Goal: Task Accomplishment & Management: Complete application form

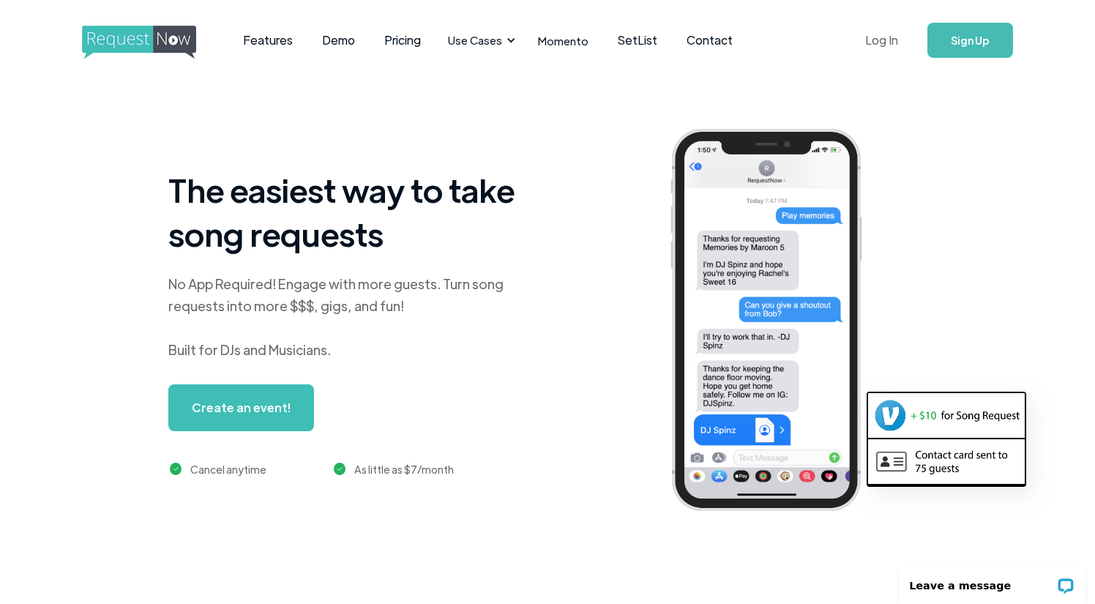
click at [871, 40] on link "Log In" at bounding box center [881, 40] width 62 height 51
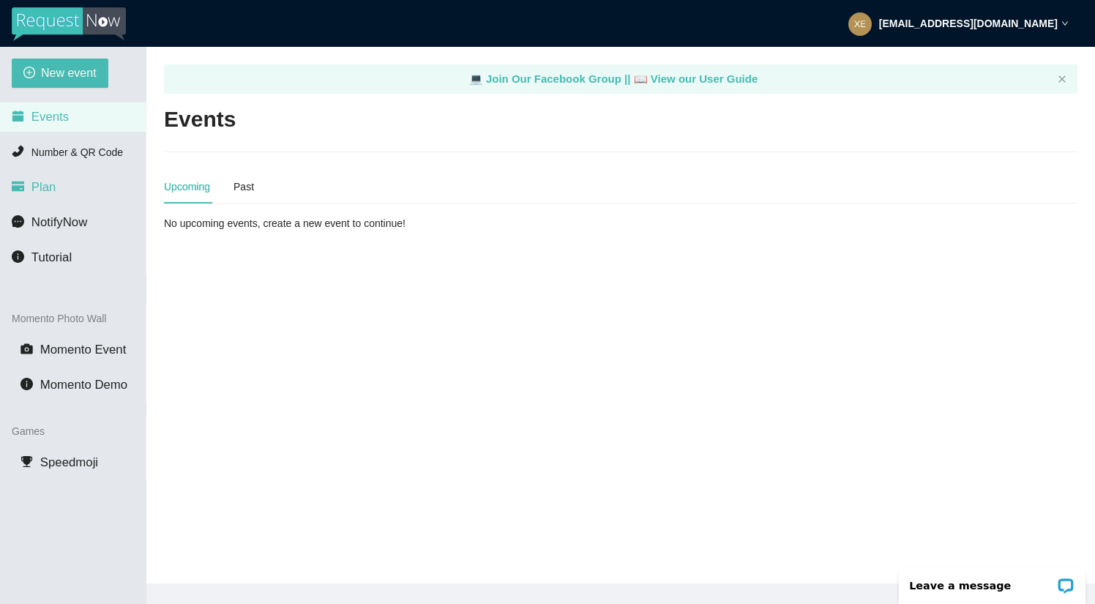
click at [48, 187] on span "Plan" at bounding box center [43, 187] width 25 height 14
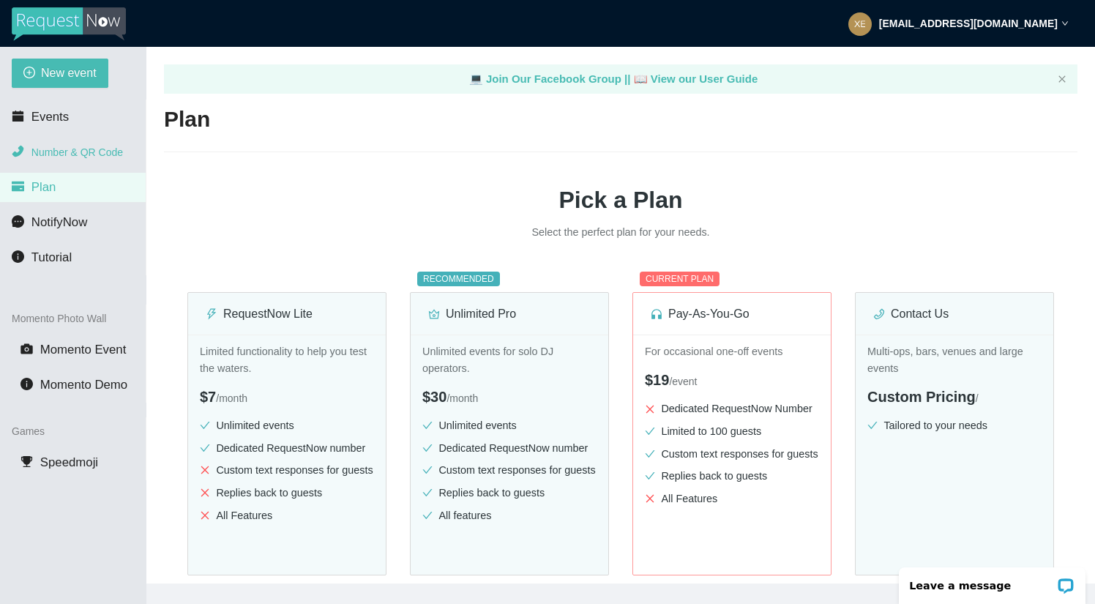
click at [69, 147] on span "Number & QR Code" at bounding box center [76, 152] width 91 height 12
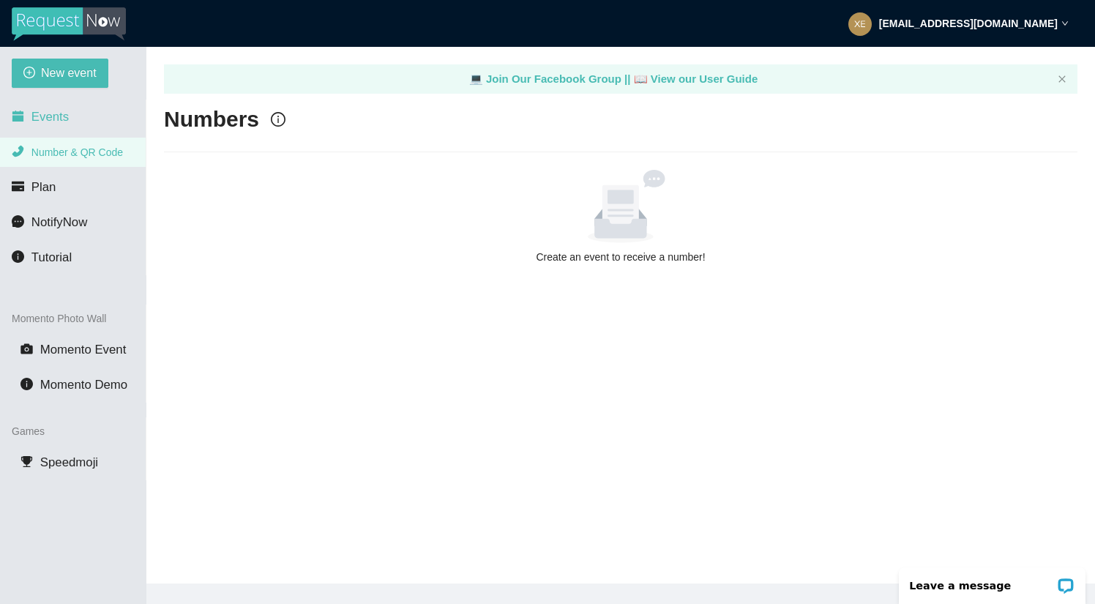
click at [61, 122] on span "Events" at bounding box center [49, 117] width 37 height 14
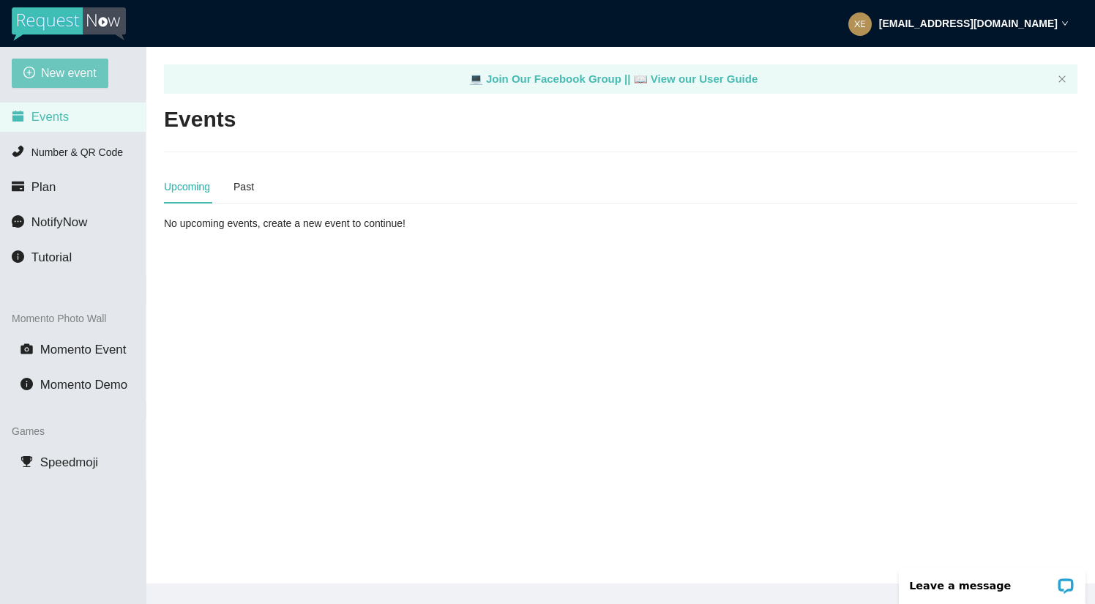
click at [67, 67] on span "New event" at bounding box center [69, 73] width 56 height 18
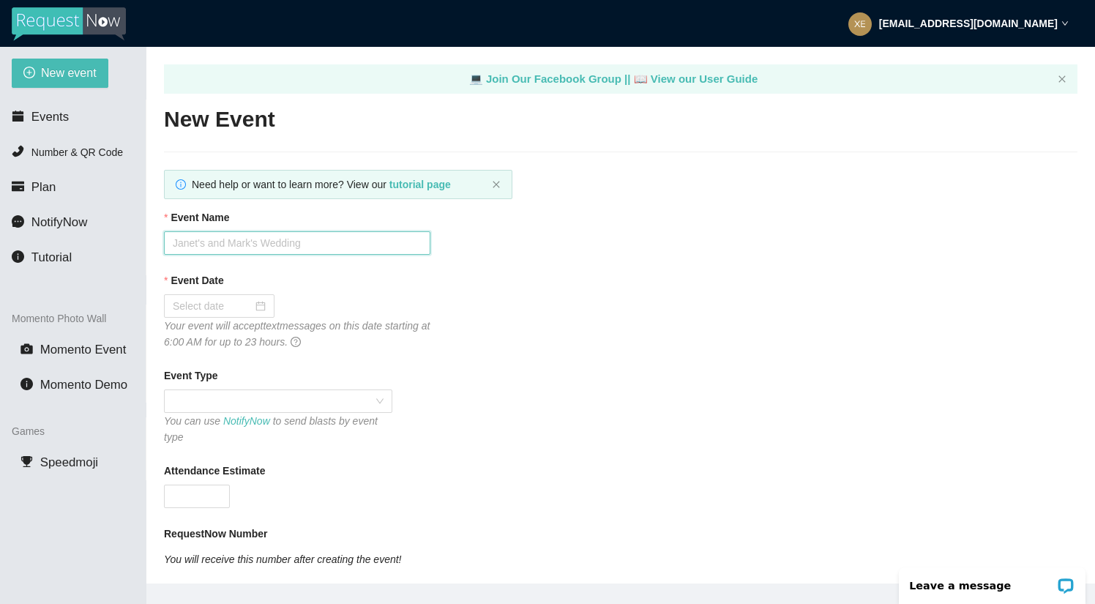
click at [252, 246] on input "Event Name" at bounding box center [297, 242] width 266 height 23
type input "Back to School Dance"
click at [223, 306] on input "Event Date" at bounding box center [213, 306] width 80 height 16
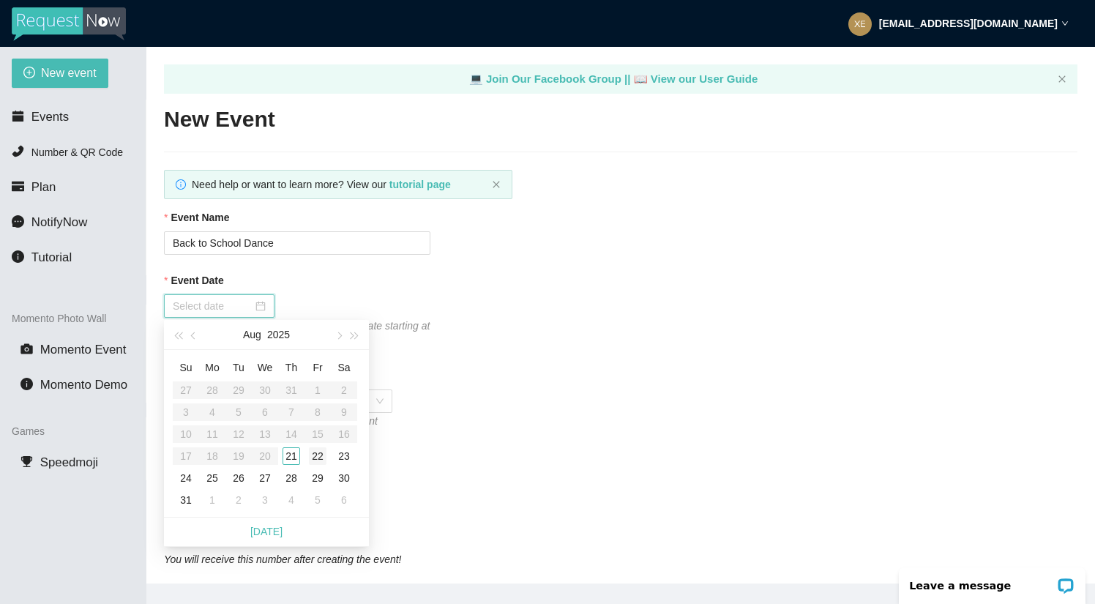
type input "08/22/2025"
click at [315, 458] on div "22" at bounding box center [318, 456] width 18 height 18
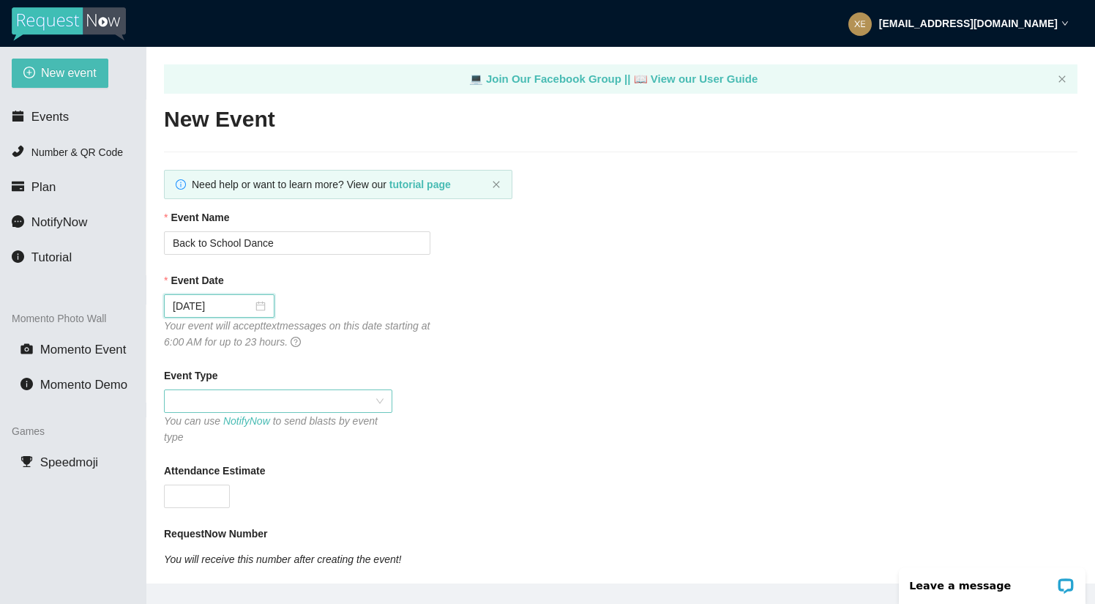
click at [219, 397] on span at bounding box center [278, 401] width 211 height 22
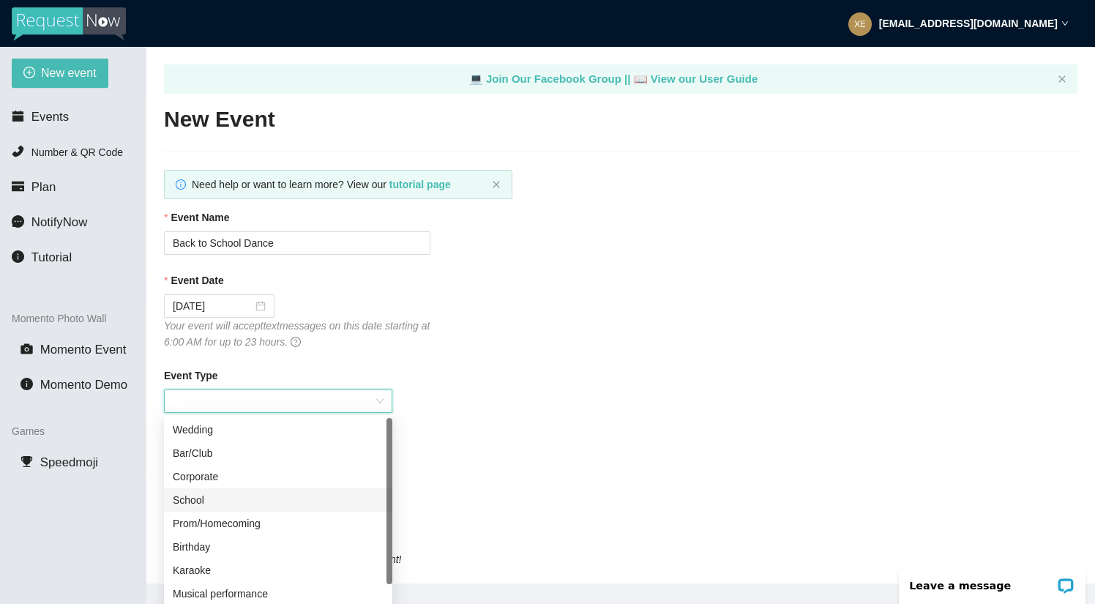
click at [228, 494] on div "School" at bounding box center [278, 500] width 211 height 16
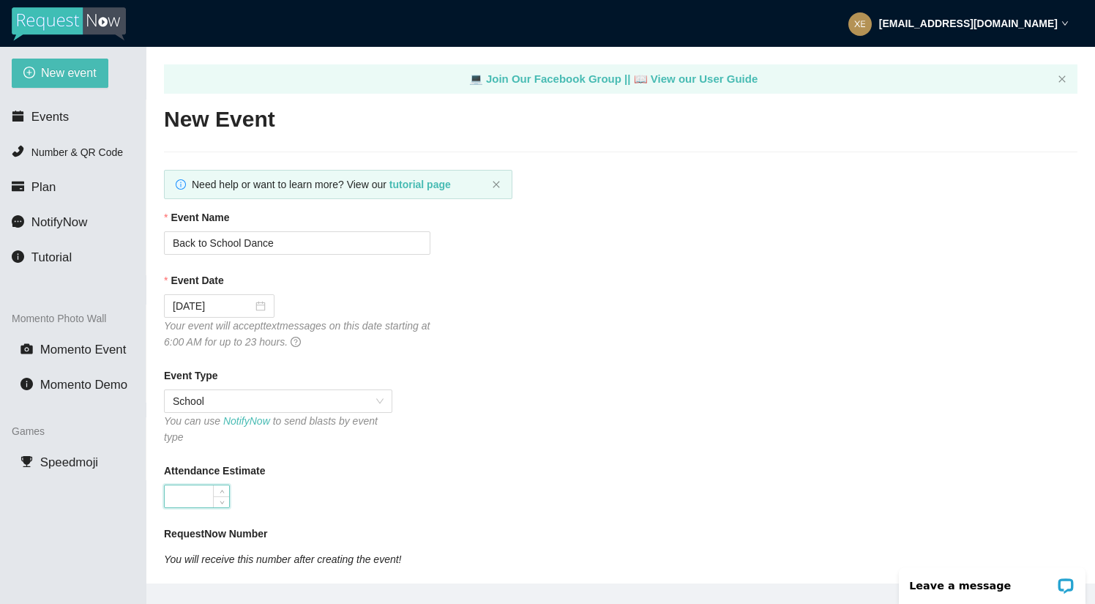
click at [212, 498] on input "Attendance Estimate" at bounding box center [197, 496] width 64 height 22
type input "200"
click at [348, 492] on div "200" at bounding box center [297, 495] width 266 height 23
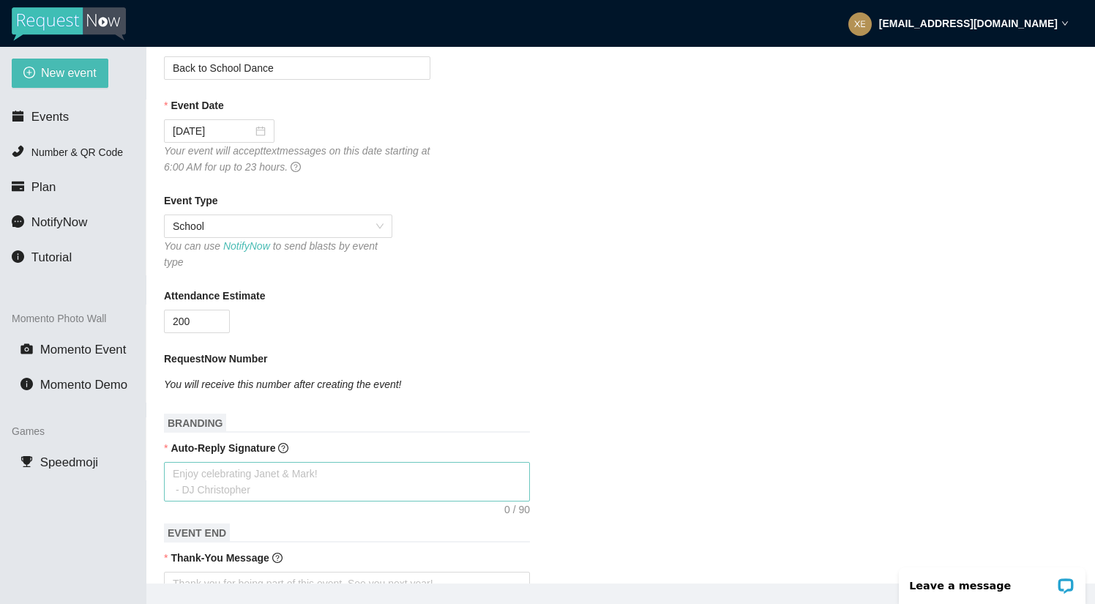
scroll to position [230, 0]
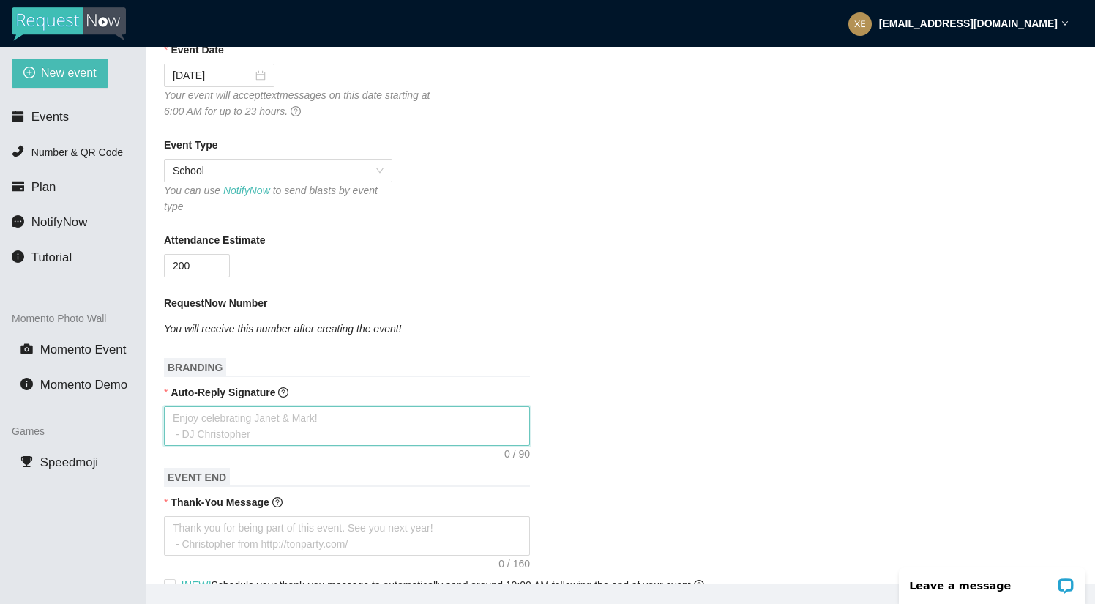
click at [255, 423] on textarea "Auto-Reply Signature" at bounding box center [347, 426] width 366 height 40
type textarea "T"
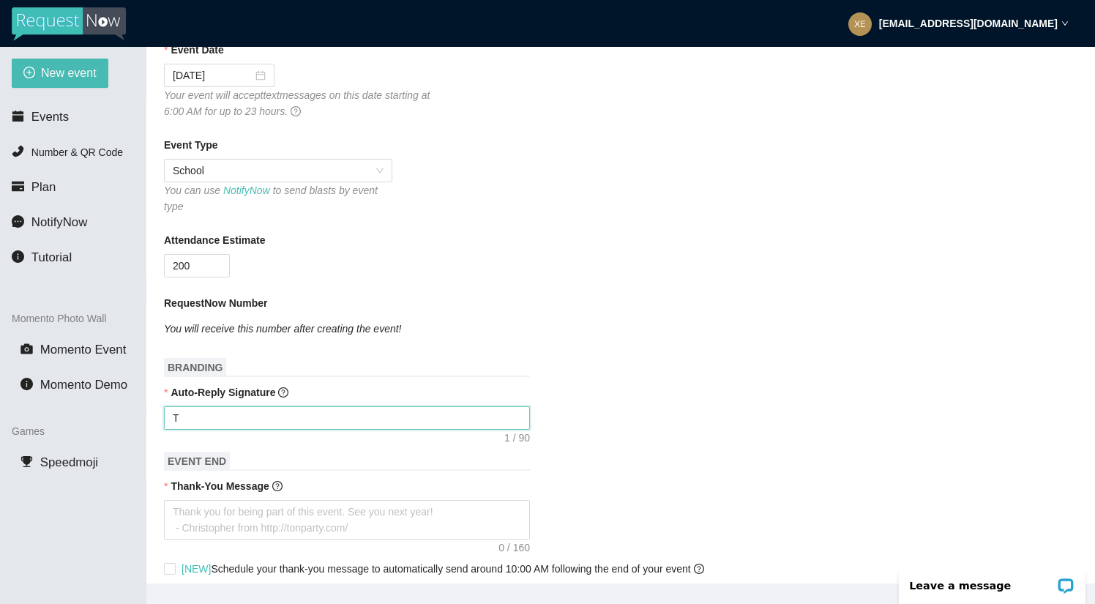
type textarea "Th"
type textarea "Tha"
type textarea "Than"
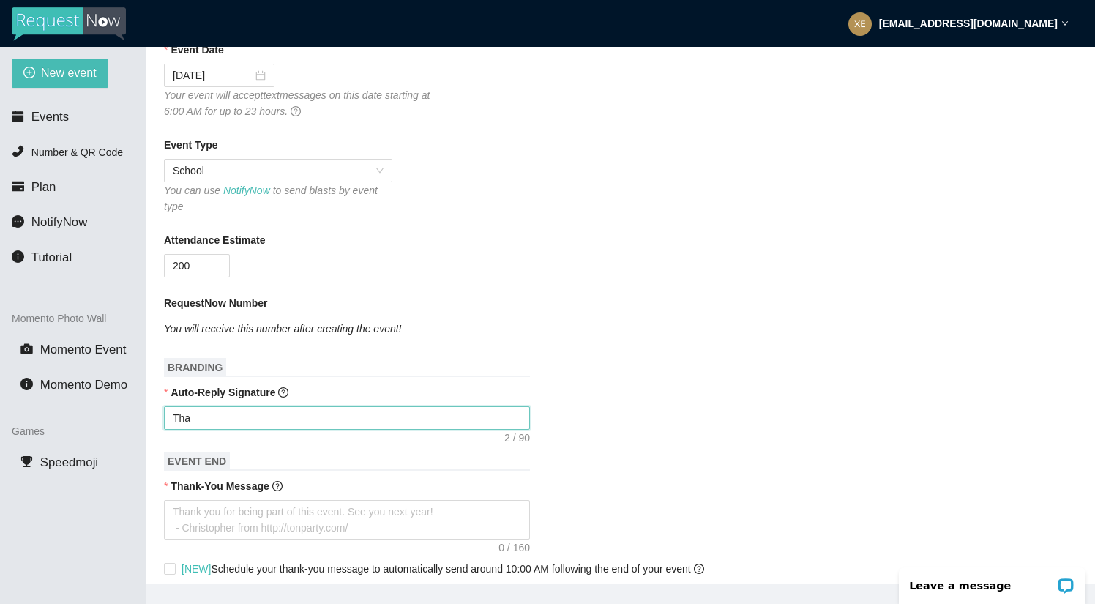
type textarea "Than"
type textarea "Thank"
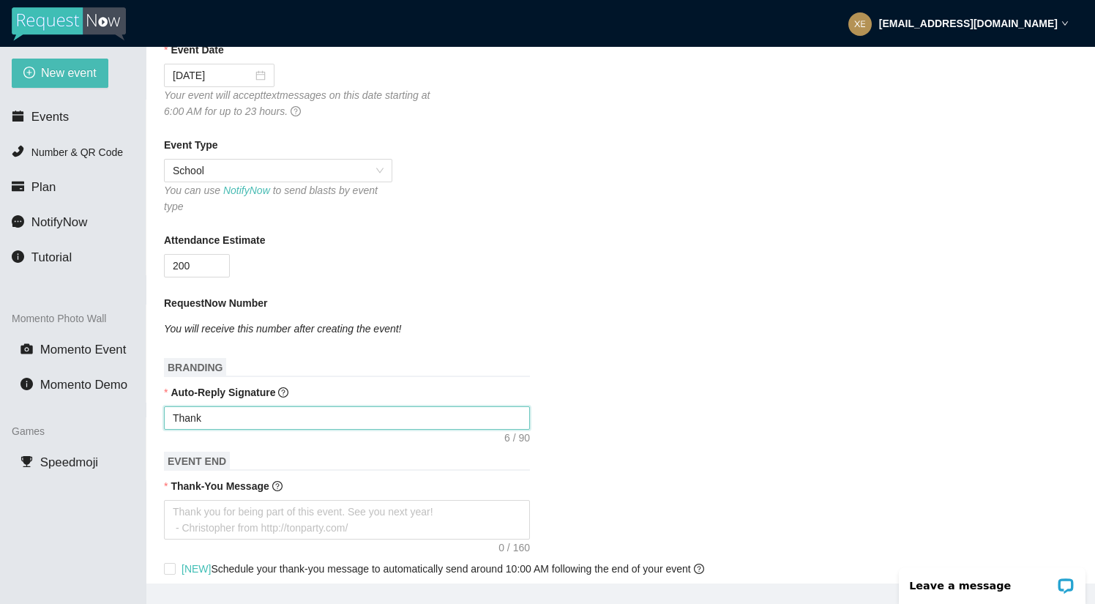
type textarea "Thank o"
type textarea "Thank"
type textarea "Thank y"
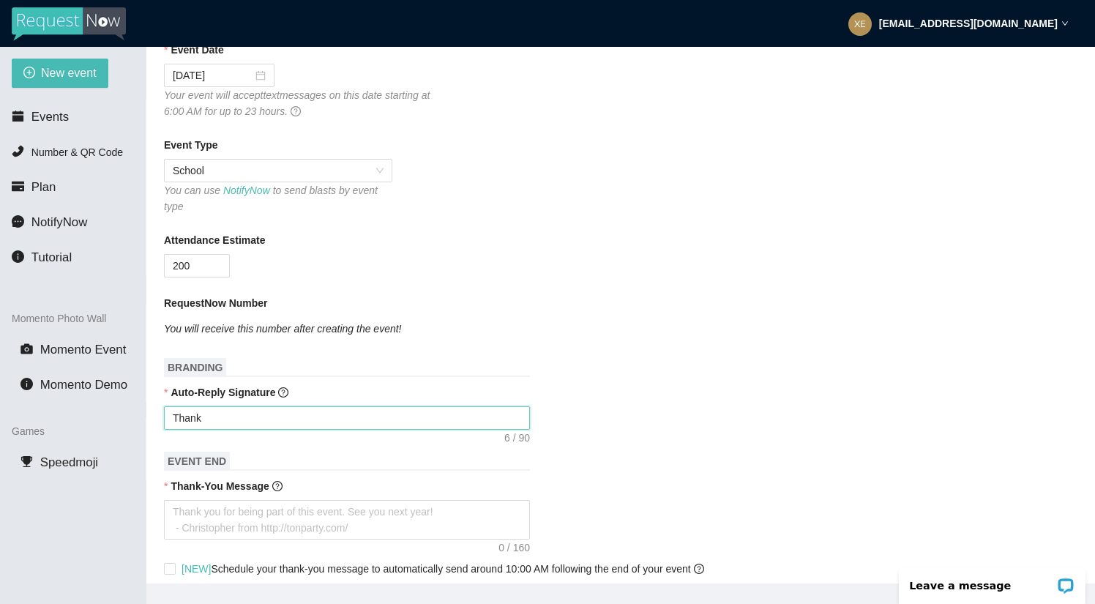
type textarea "Thank y"
type textarea "Thank yo"
type textarea "Thank you"
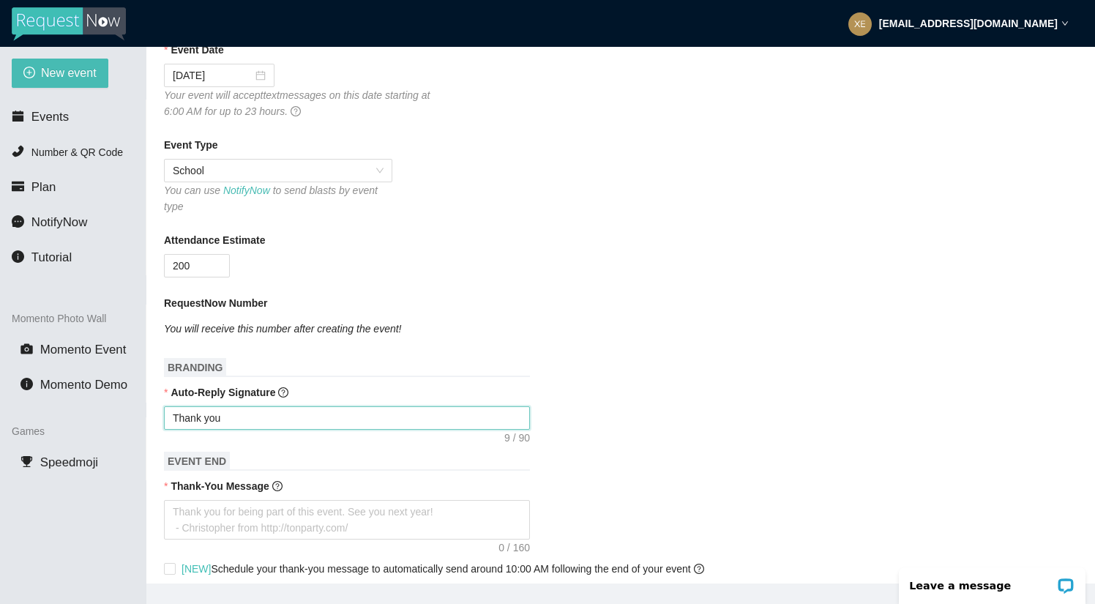
type textarea "Thank your"
type textarea "Thank you"
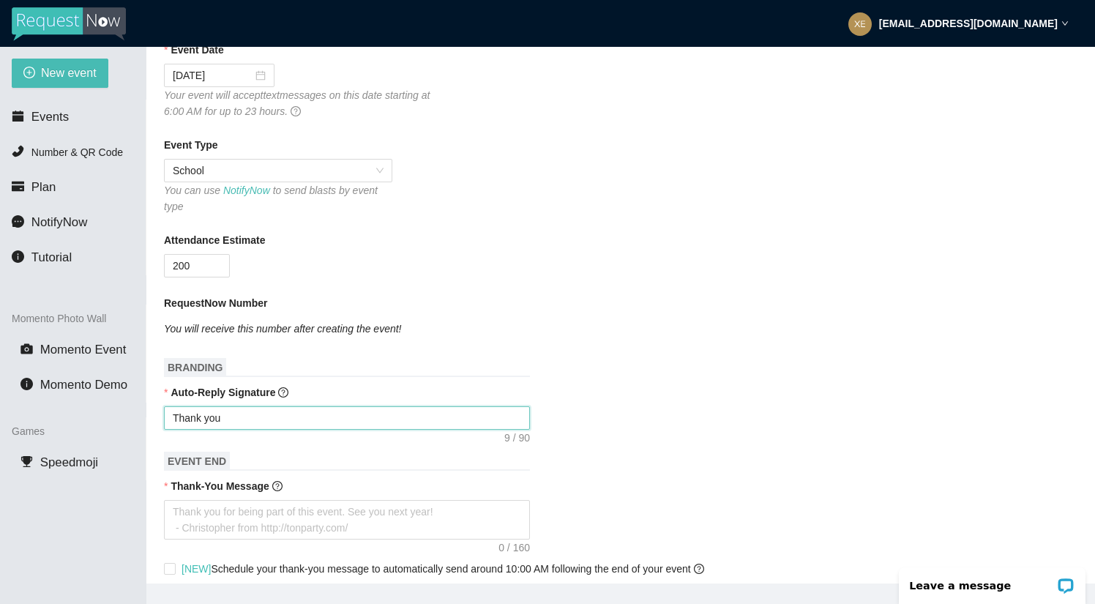
type textarea "Thank you"
type textarea "Thank you f"
type textarea "Thank you fo"
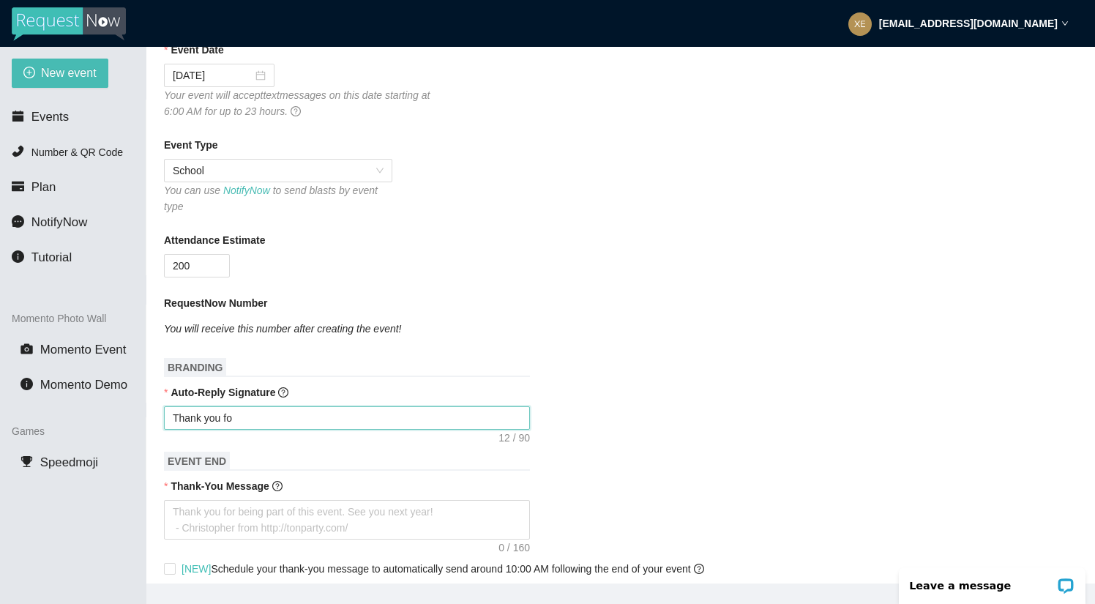
type textarea "Thank you for"
type textarea "Thank you for y"
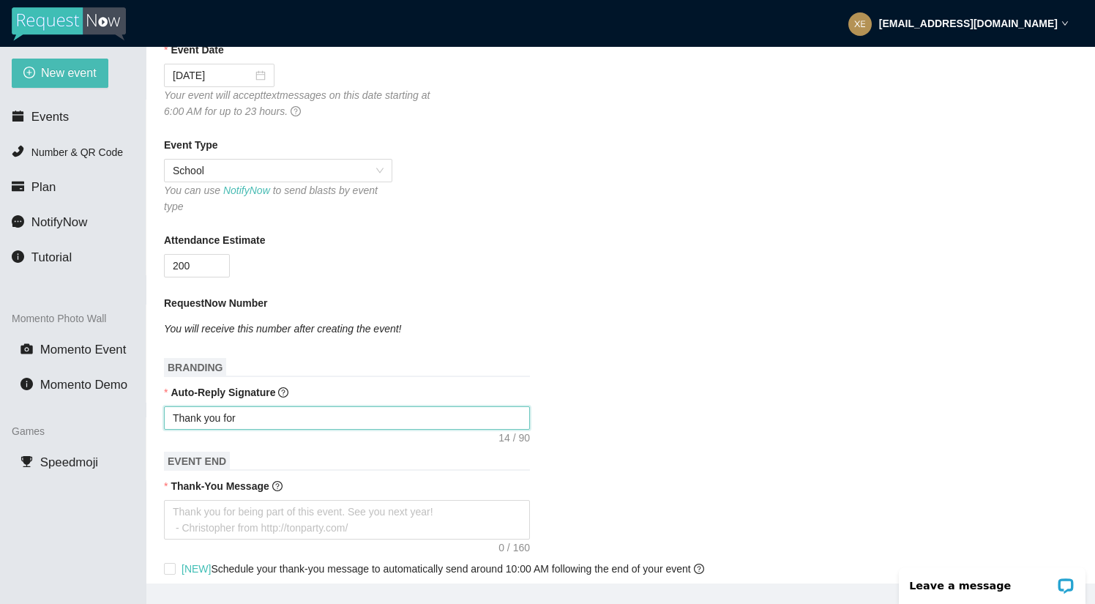
type textarea "Thank you for y"
type textarea "Thank you for yo"
type textarea "Thank you for you"
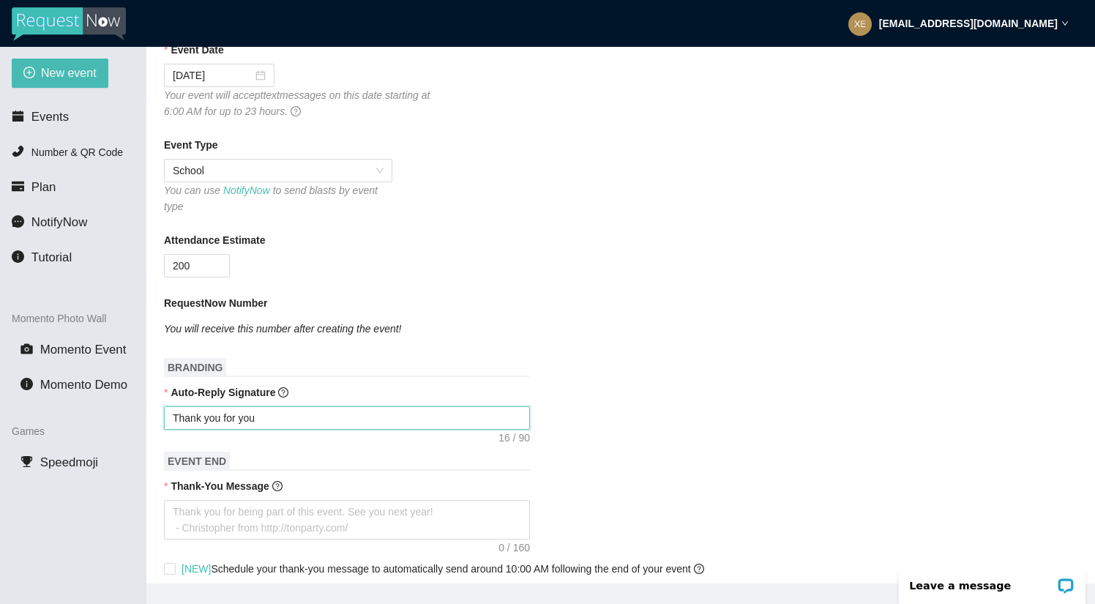
type textarea "Thank you for your"
type textarea "Thank you for your r"
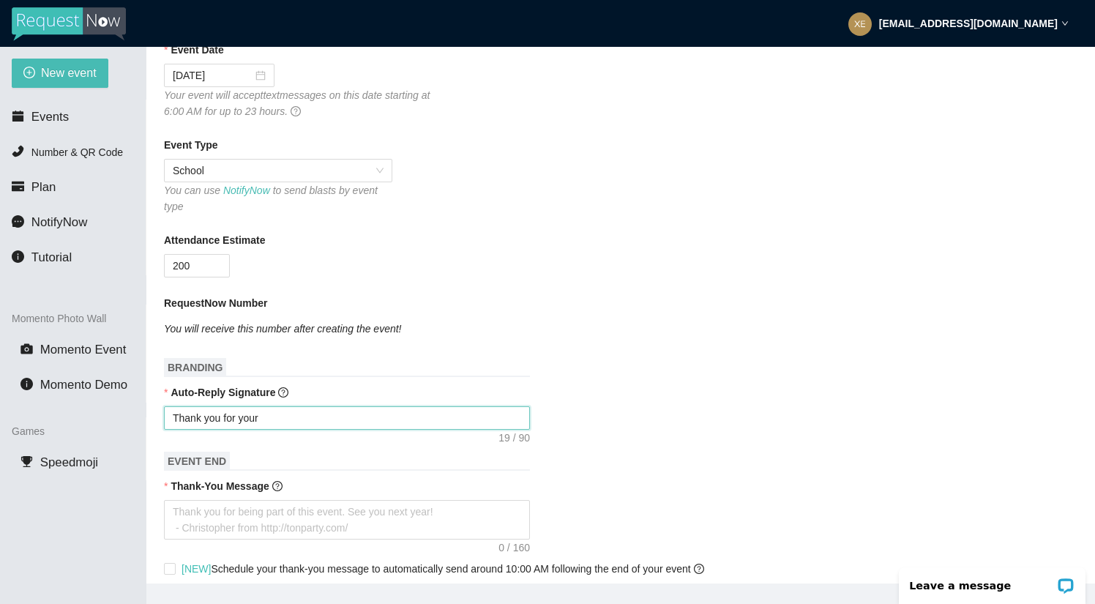
type textarea "Thank you for your r"
type textarea "Thank you for your re"
type textarea "Thank you for your req"
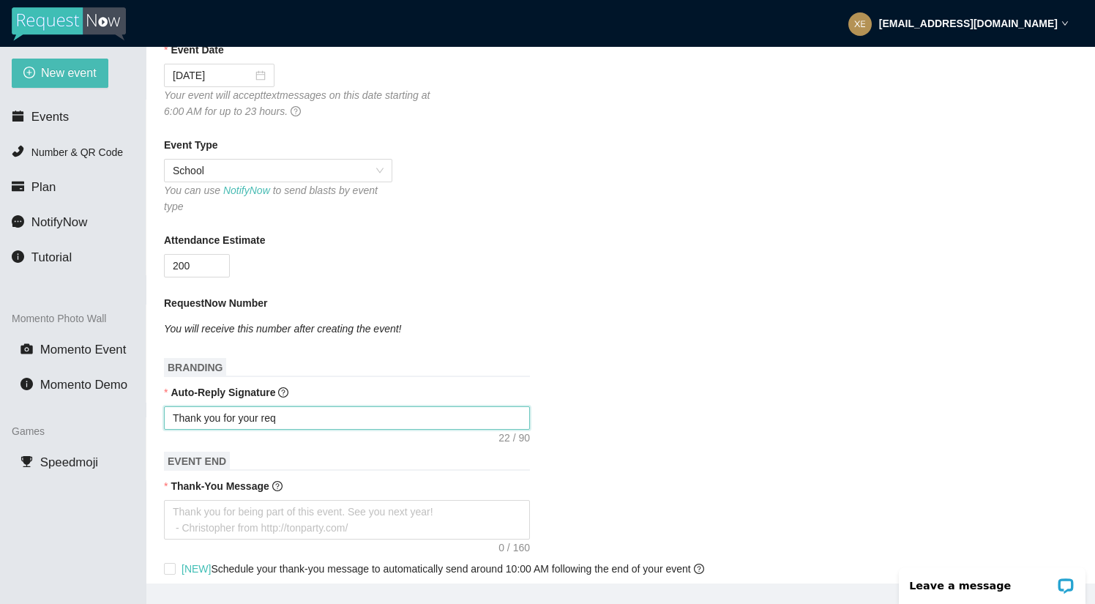
type textarea "Thank you for your request"
type textarea "Thank you for your request!"
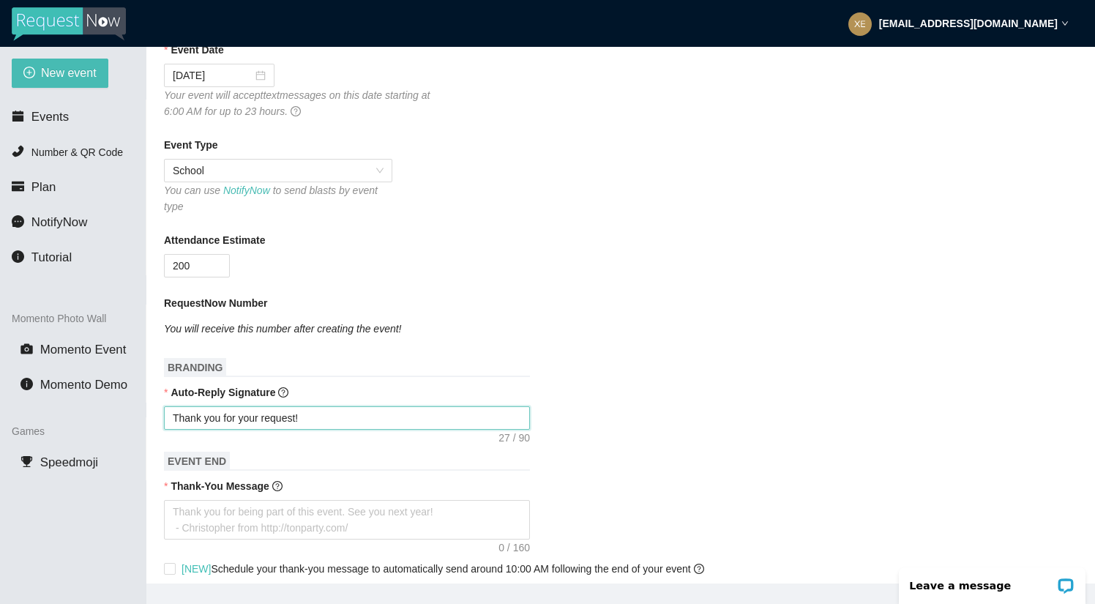
type textarea "Thank you for your request!"
click at [344, 451] on h1 "EVENT END" at bounding box center [347, 460] width 366 height 19
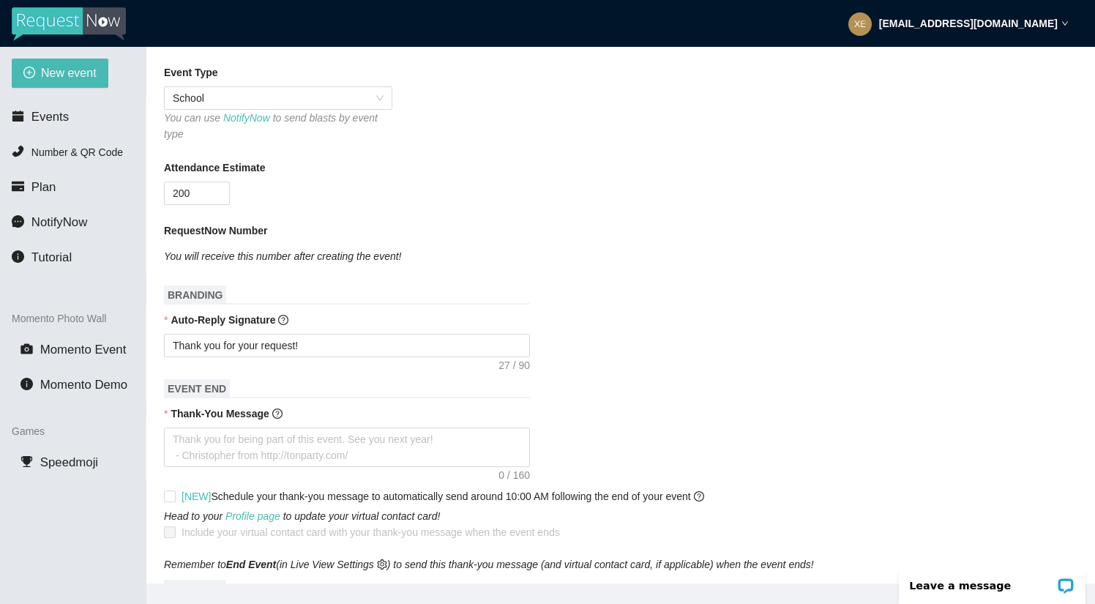
scroll to position [331, 0]
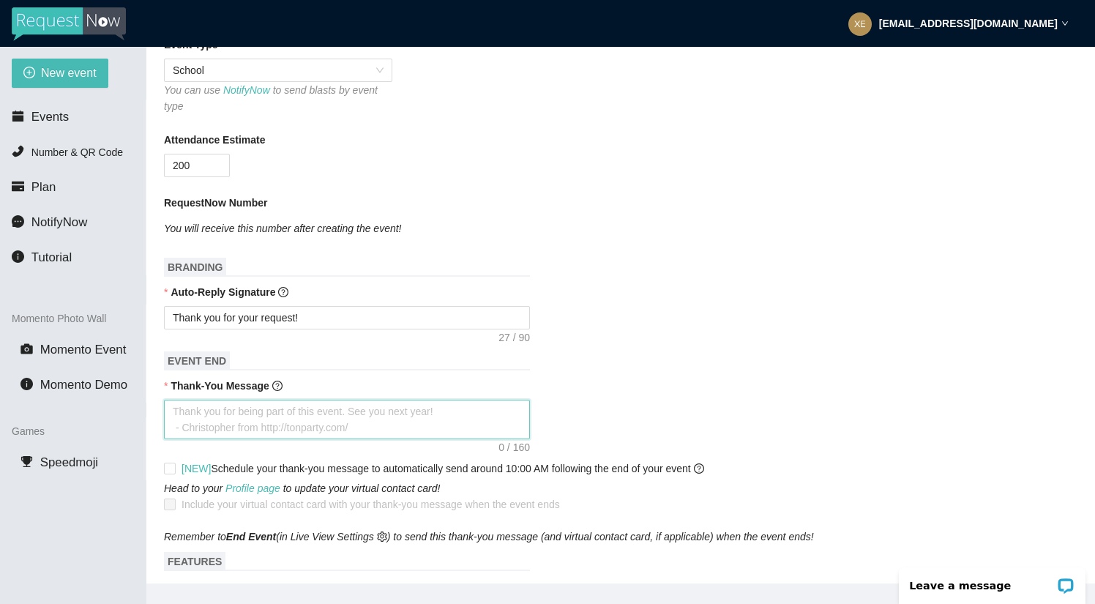
click at [326, 421] on textarea "Thank-You Message" at bounding box center [347, 419] width 366 height 40
type textarea "T"
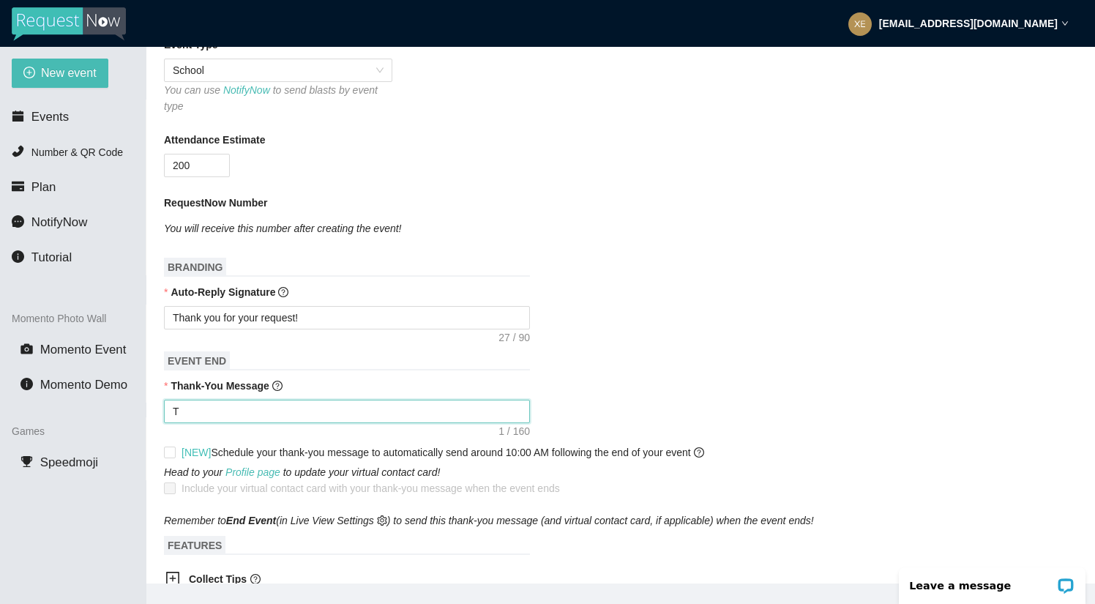
type textarea "Ta"
type textarea "T"
type textarea "Th"
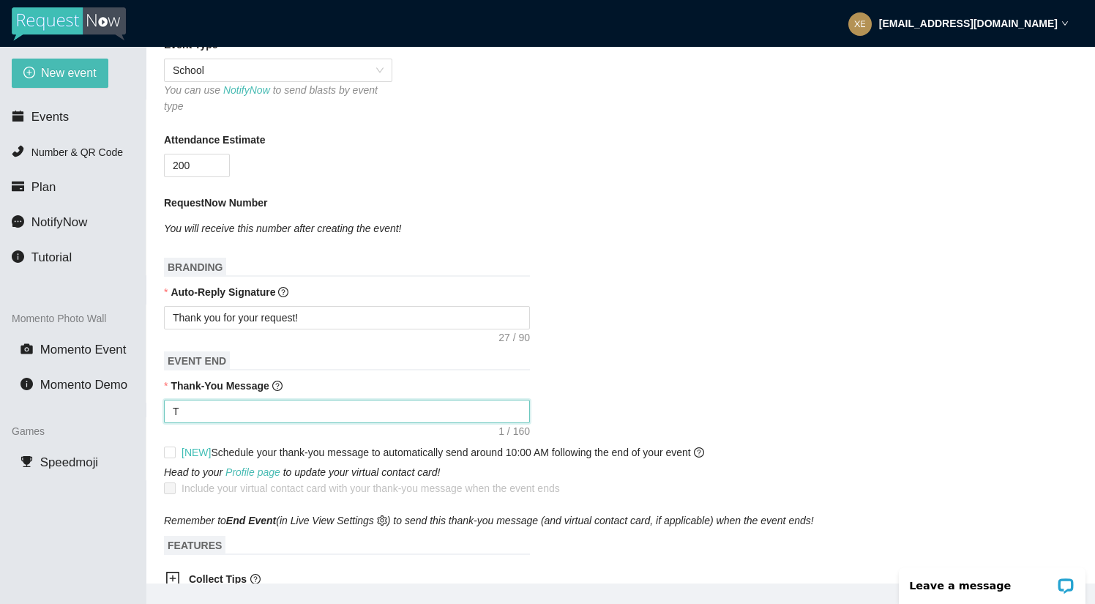
type textarea "Th"
type textarea "Tha"
type textarea "Than"
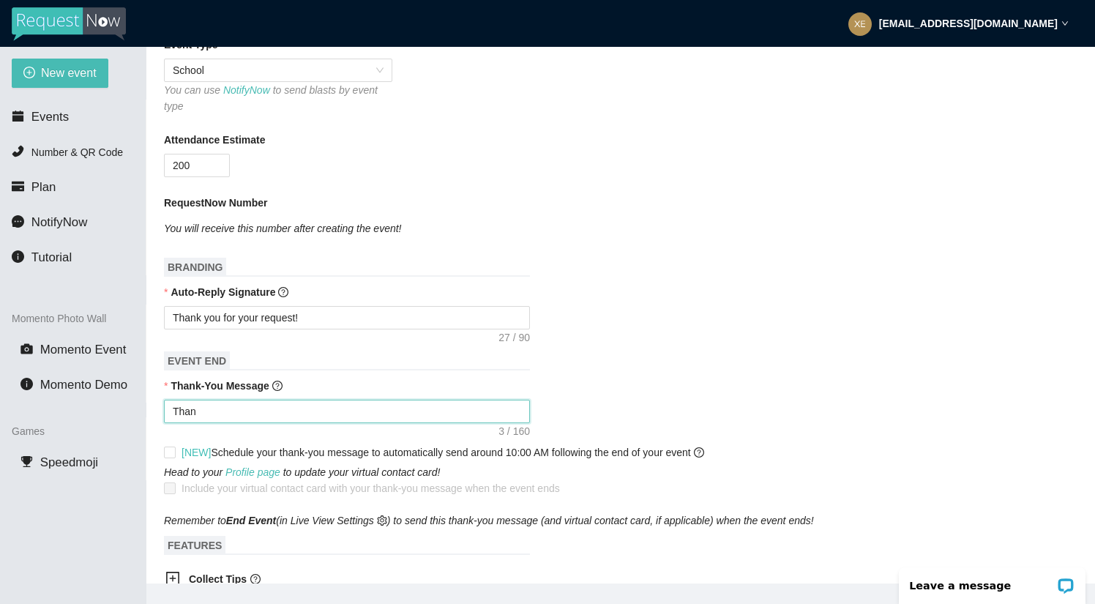
type textarea "Thank"
type textarea "Thank y"
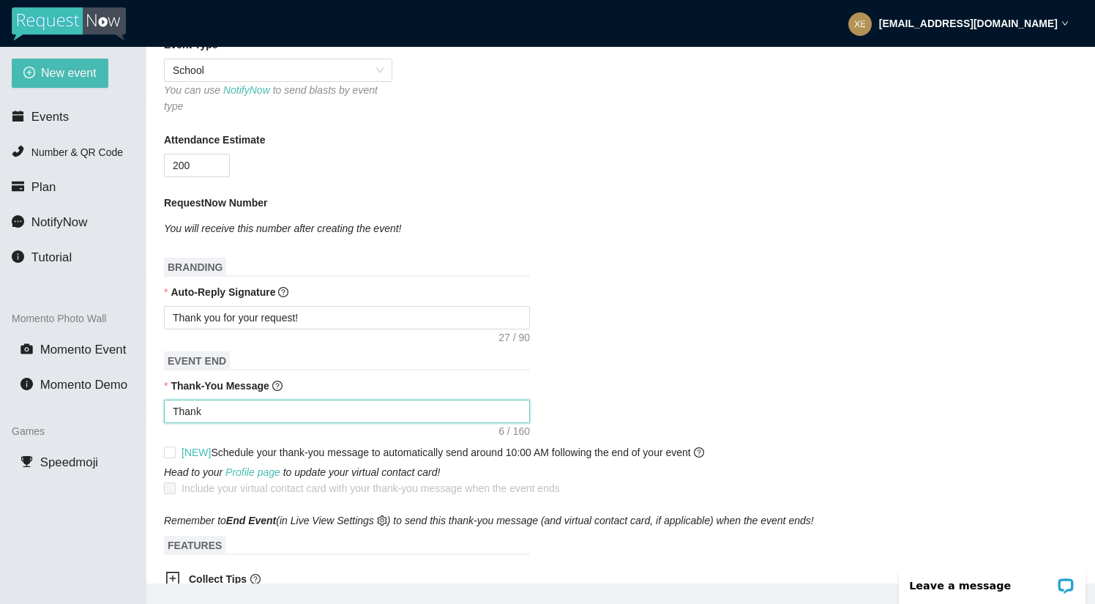
type textarea "Thank y"
type textarea "Thank yo"
type textarea "Thank you"
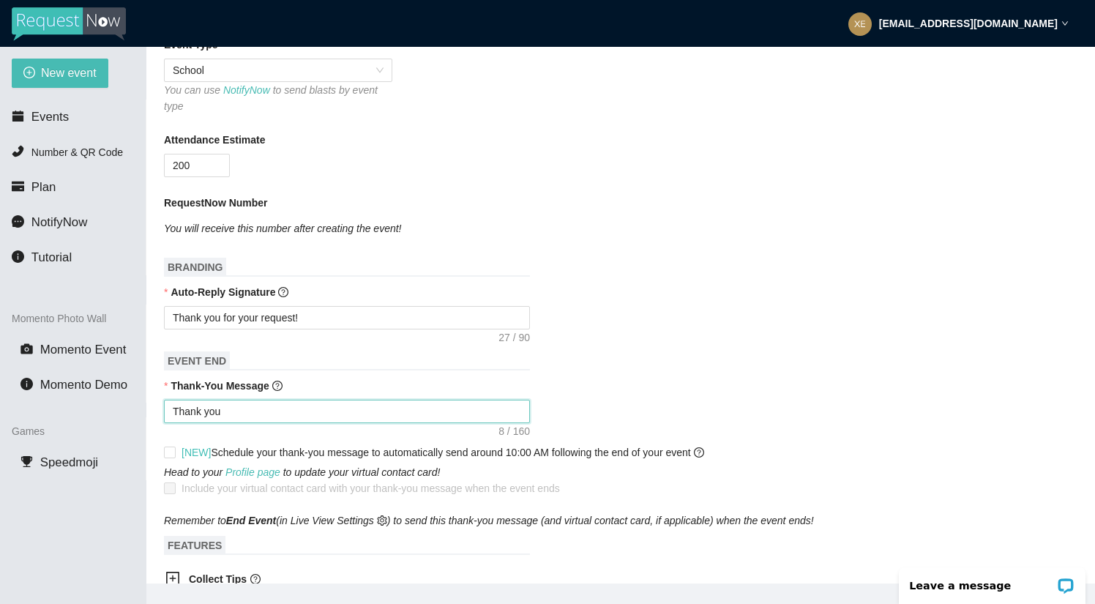
type textarea "Thank you"
type textarea "Thank you f"
type textarea "Thank you fo"
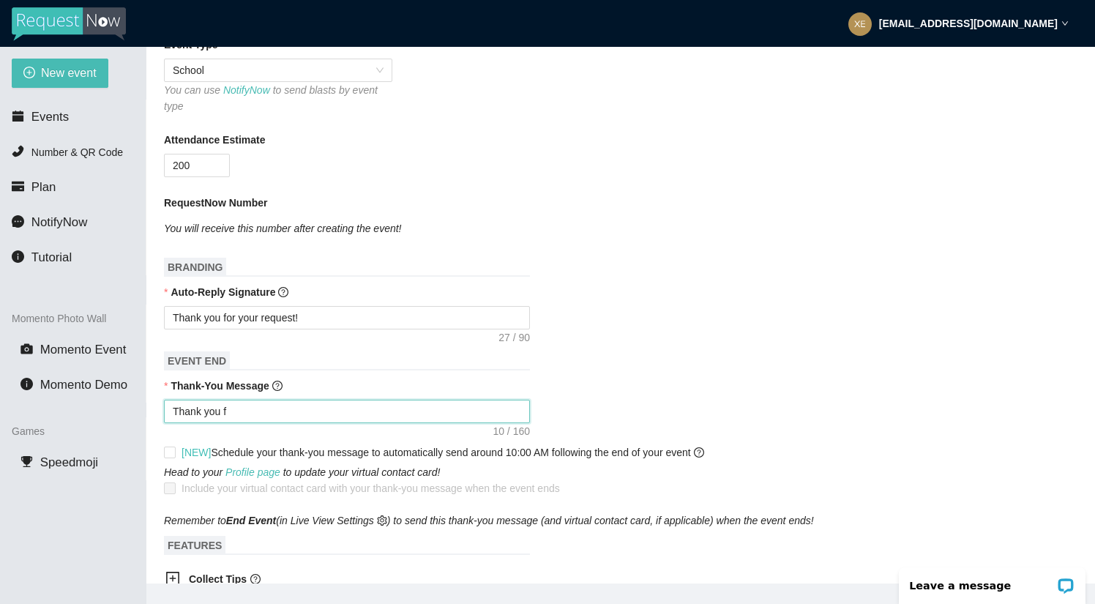
type textarea "Thank you fo"
type textarea "Thank you for"
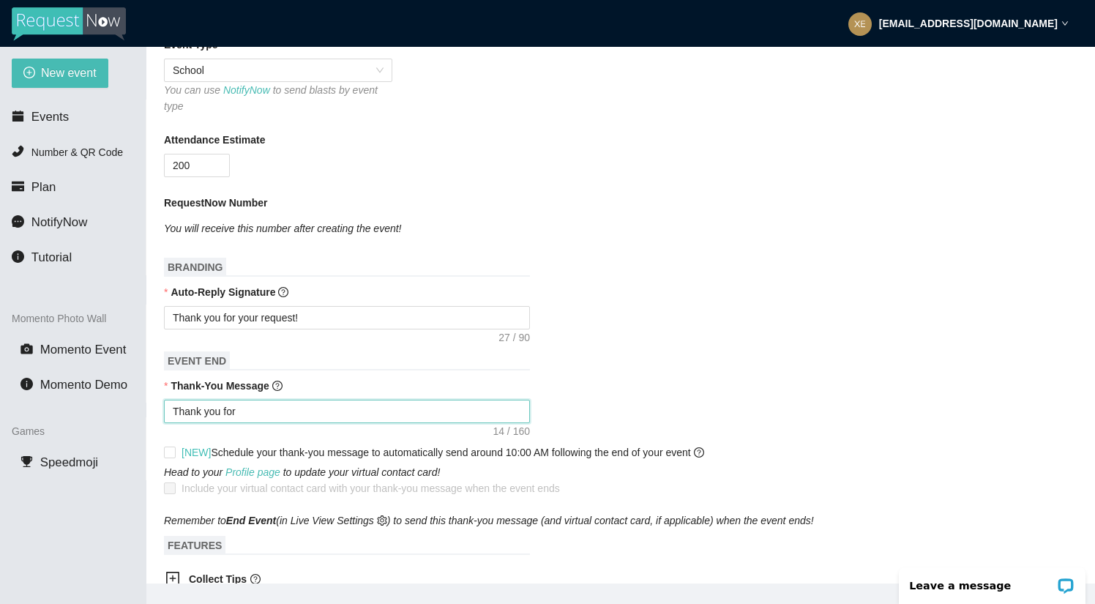
type textarea "Thank you for c"
type textarea "Thank you for cm"
type textarea "Thank you for cmo"
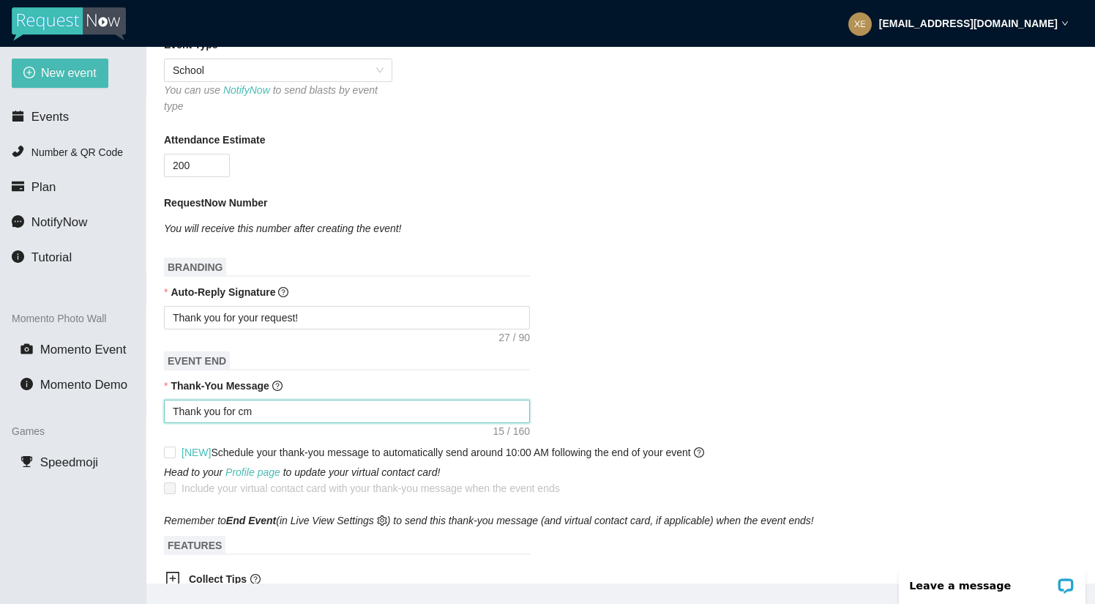
type textarea "Thank you for cmo"
type textarea "Thank you for cmoi"
type textarea "Thank you for cmoin"
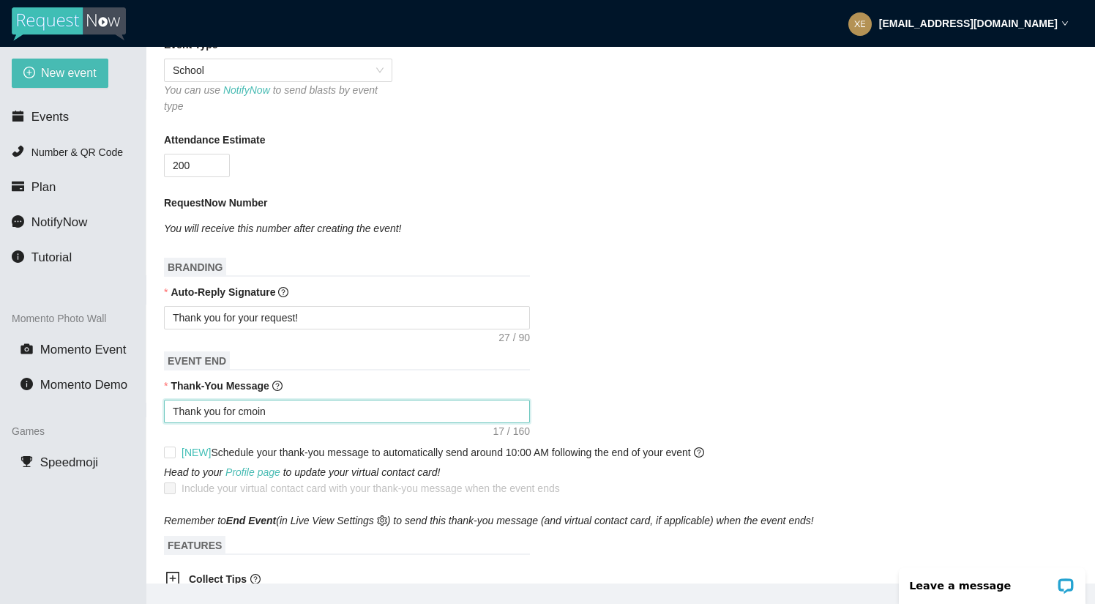
type textarea "Thank you for cmoing"
type textarea "Thank you for cmoin"
type textarea "Thank you for cmoi"
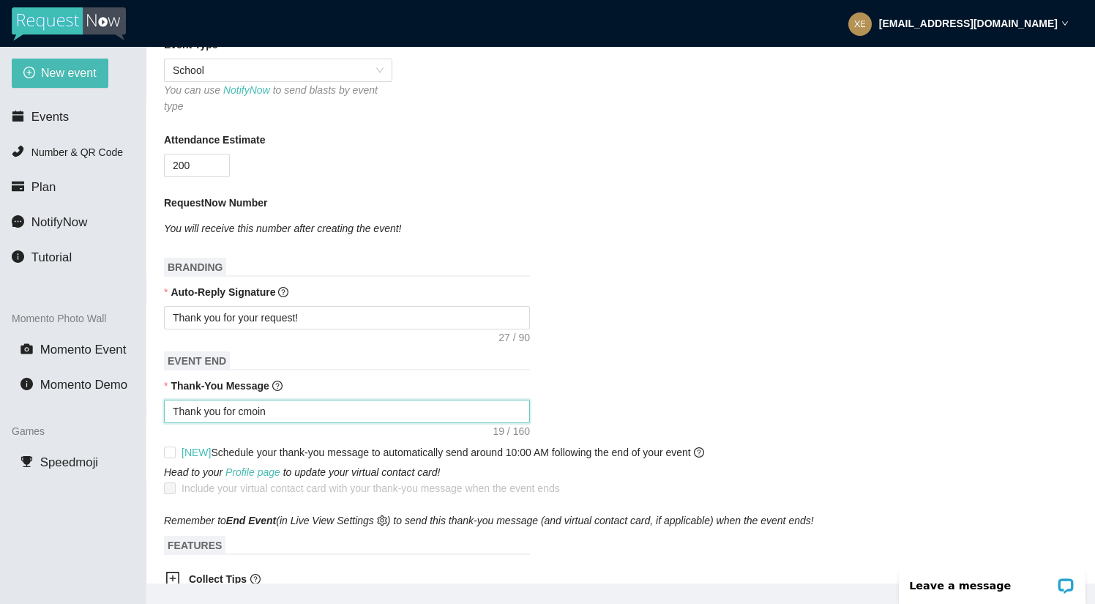
type textarea "Thank you for cmoi"
type textarea "Thank you for cmo"
type textarea "Thank you for cm"
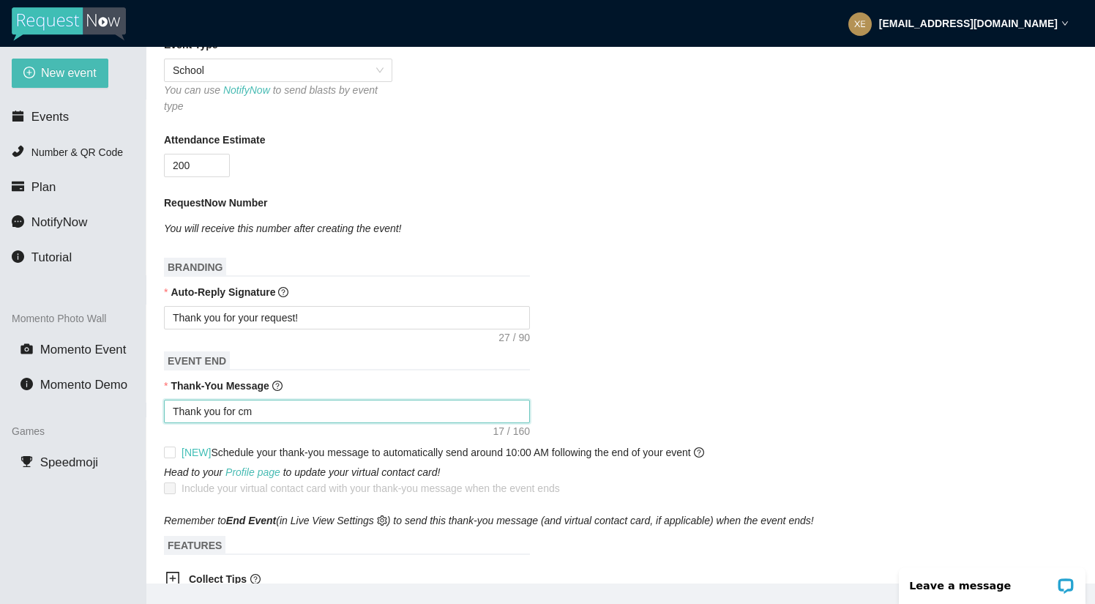
type textarea "Thank you for c"
type textarea "Thank you for co"
type textarea "Thank you for com"
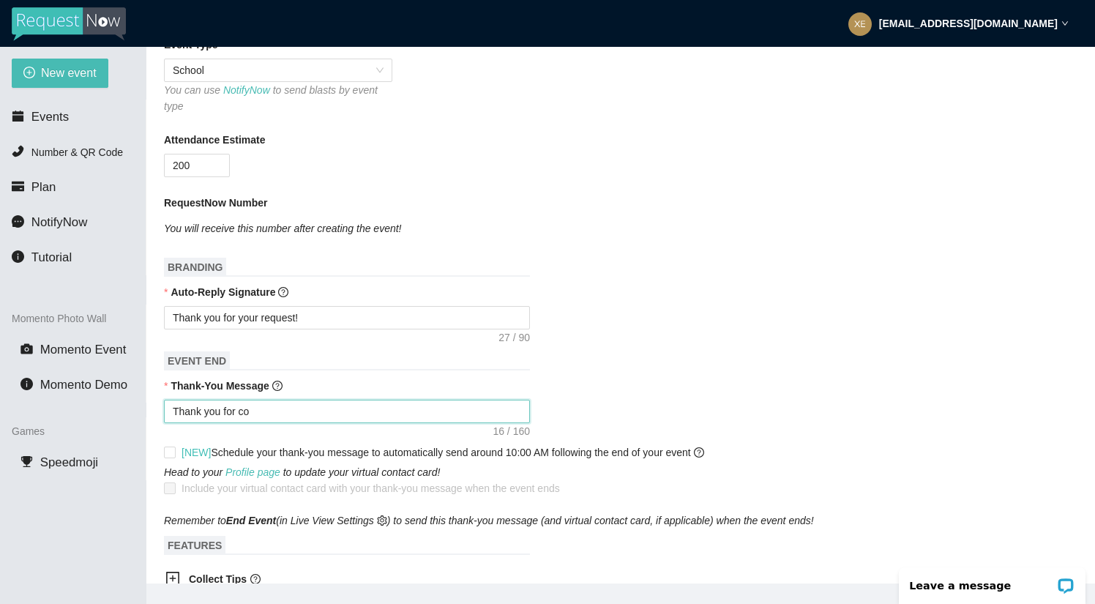
type textarea "Thank you for com"
type textarea "Thank you for comi"
type textarea "Thank you for comin"
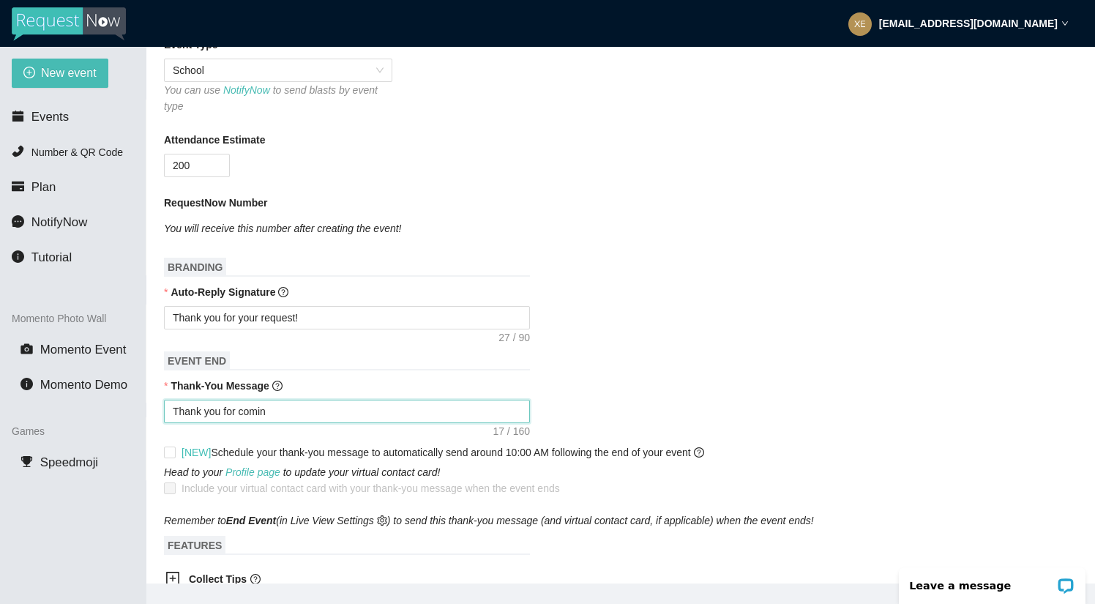
type textarea "Thank you for coming"
type textarea "Thank you for coming t"
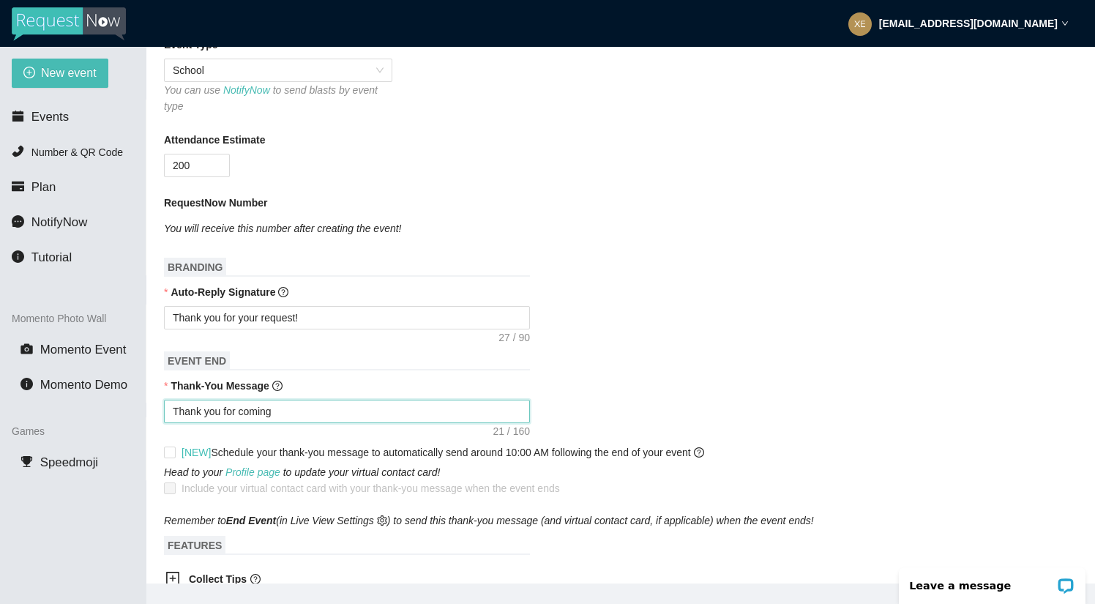
type textarea "Thank you for coming t"
type textarea "Thank you for coming to"
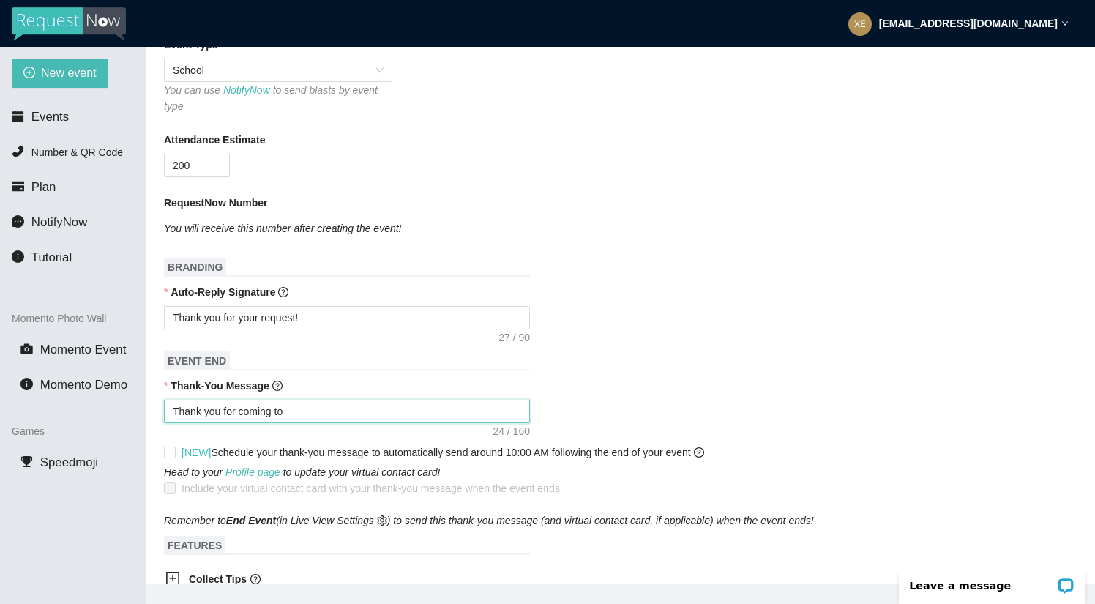
type textarea "Thank you for coming to t"
type textarea "Thank you for coming to th"
type textarea "Thank you for coming to the"
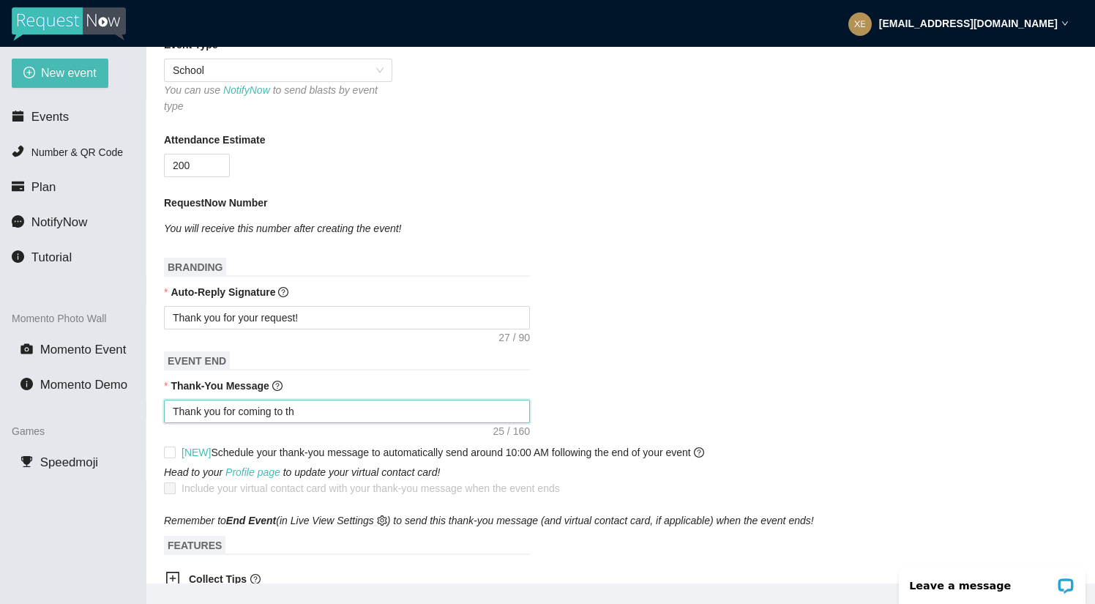
type textarea "Thank you for coming to the"
type textarea "Thank you for coming to the C"
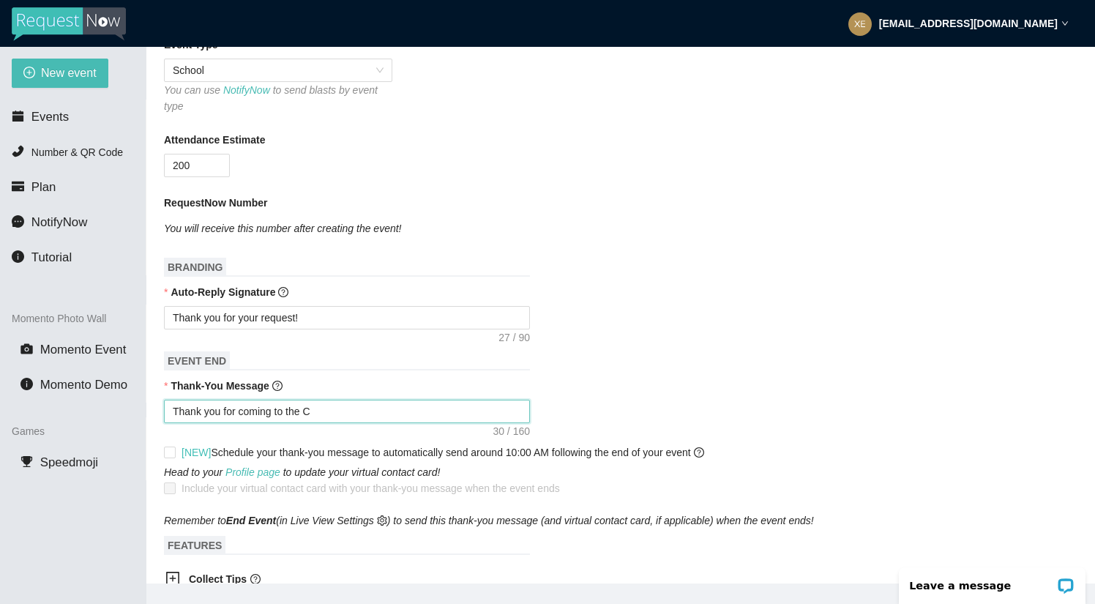
type textarea "Thank you for coming to the Co"
type textarea "Thank you for coming to the Cow"
type textarea "Thank you for coming to the Cowb"
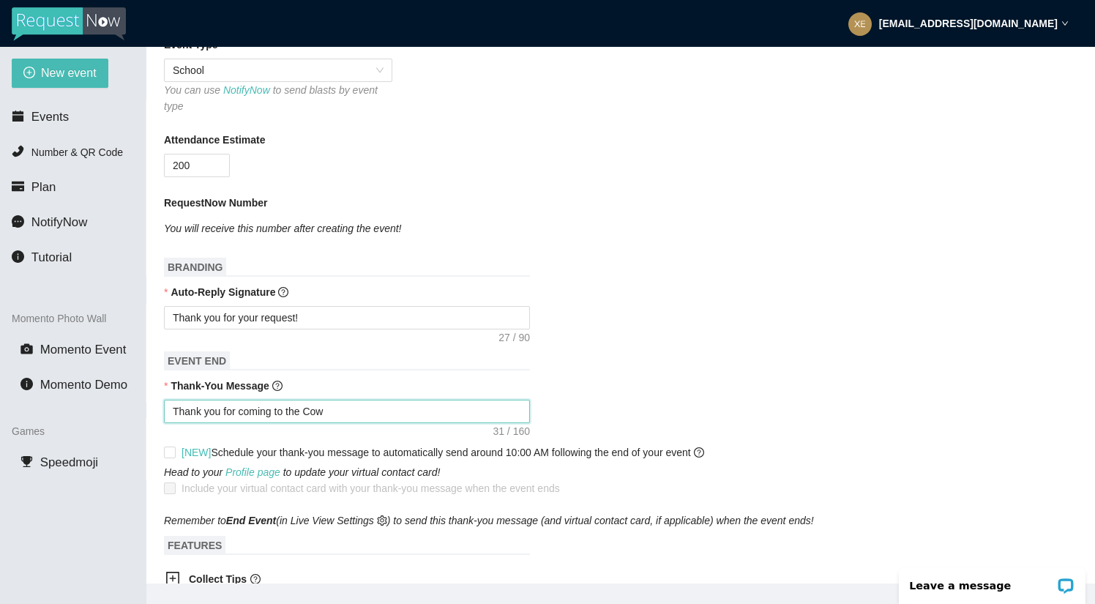
type textarea "Thank you for coming to the Cowb"
type textarea "Thank you for coming to the Cowbo"
type textarea "Thank you for coming to the Cowboy"
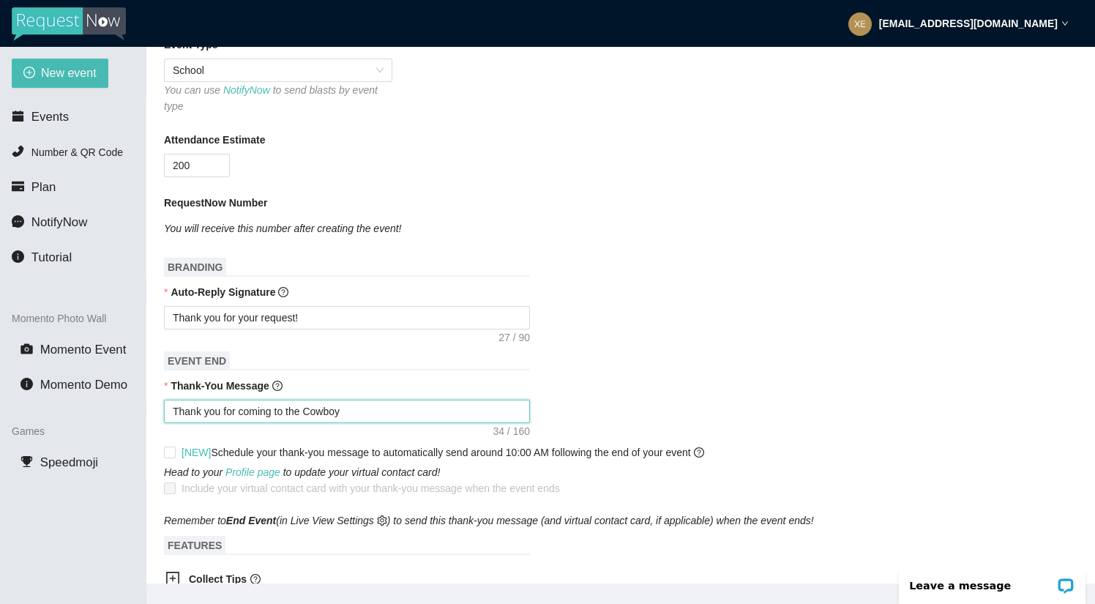
type textarea "Thank you for coming to the Cowboy"
type textarea "Thank you for coming to the Cowboy K"
type textarea "Thank you for coming to the Cowboy Ki"
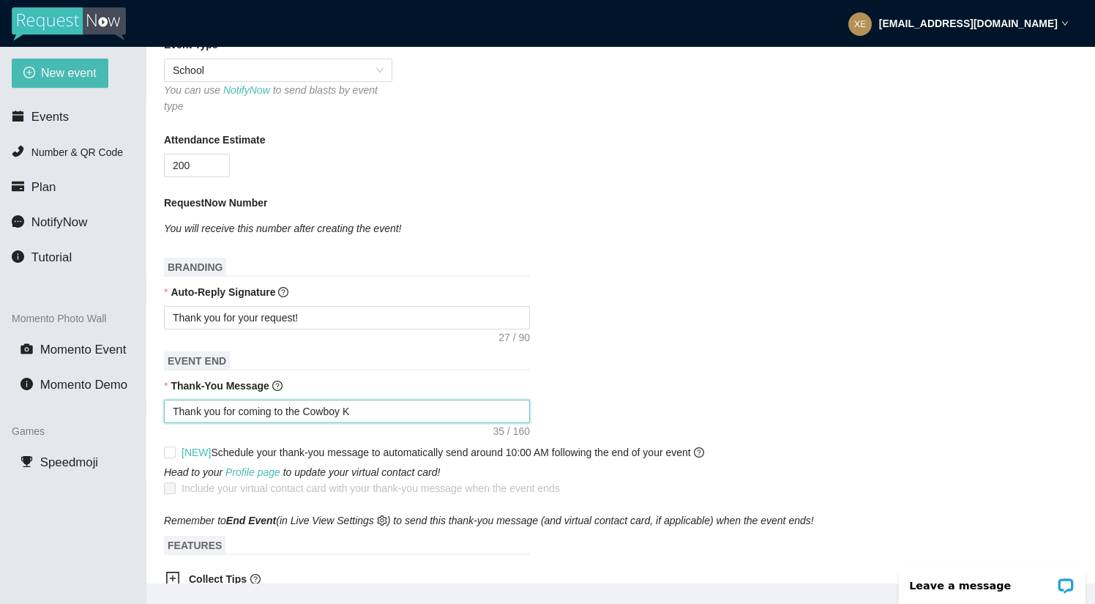
type textarea "Thank you for coming to the Cowboy Ki"
type textarea "Thank you for coming to the Cowboy Kic"
type textarea "Thank you for coming to the Cowboy Kick"
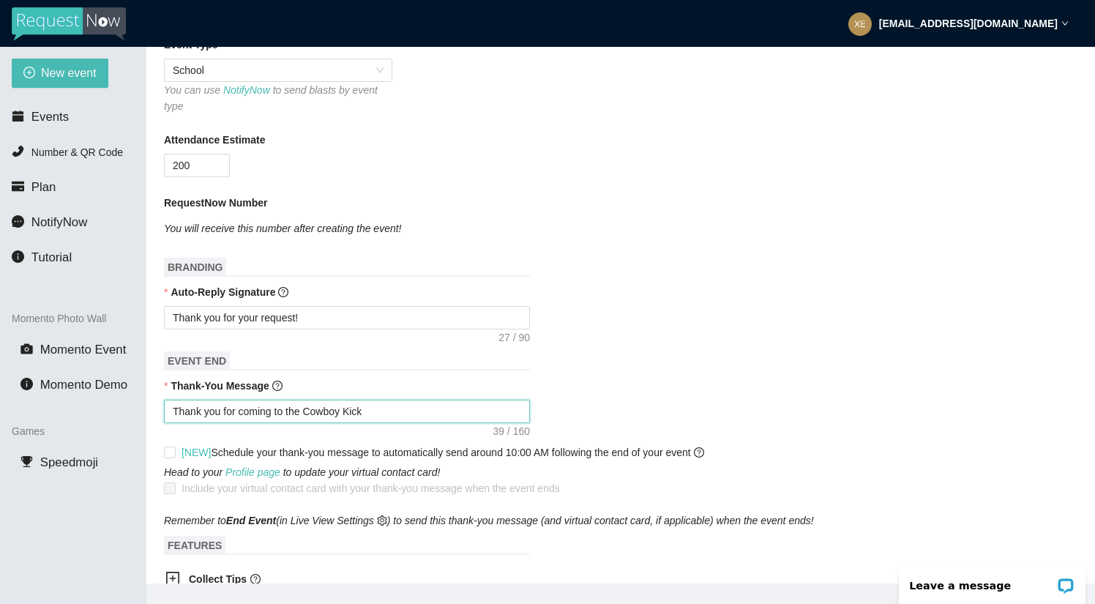
type textarea "Thank you for coming to the Cowboy Kicko"
type textarea "Thank you for coming to the Cowboy Kickou"
type textarea "Thank you for coming to the Cowboy Kickout"
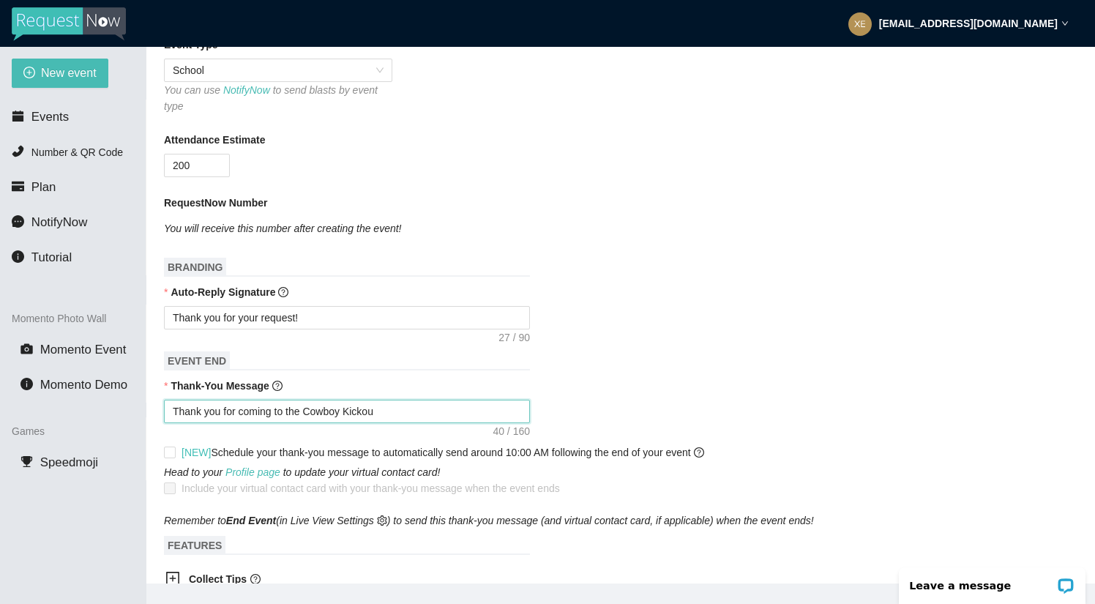
type textarea "Thank you for coming to the Cowboy Kickout"
type textarea "Thank you for coming to the Cowboy Kickou"
type textarea "Thank you for coming to the Cowboy Kicko"
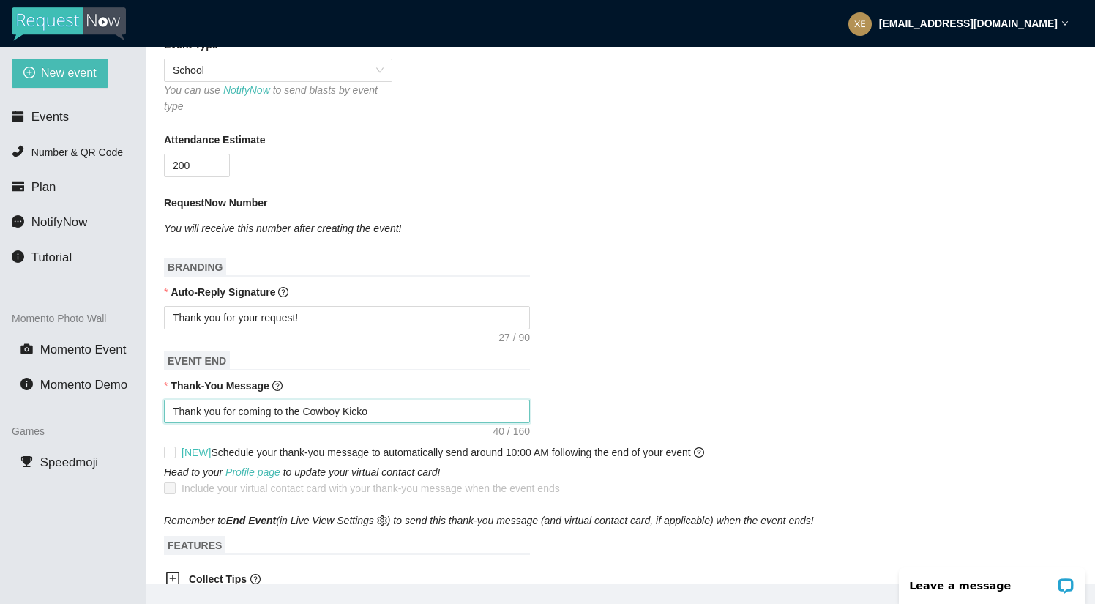
type textarea "Thank you for coming to the Cowboy Kickof"
type textarea "Thank you for coming to the Cowboy Kickoff"
type textarea "Thank you for coming to the Cowboy Kickoff!"
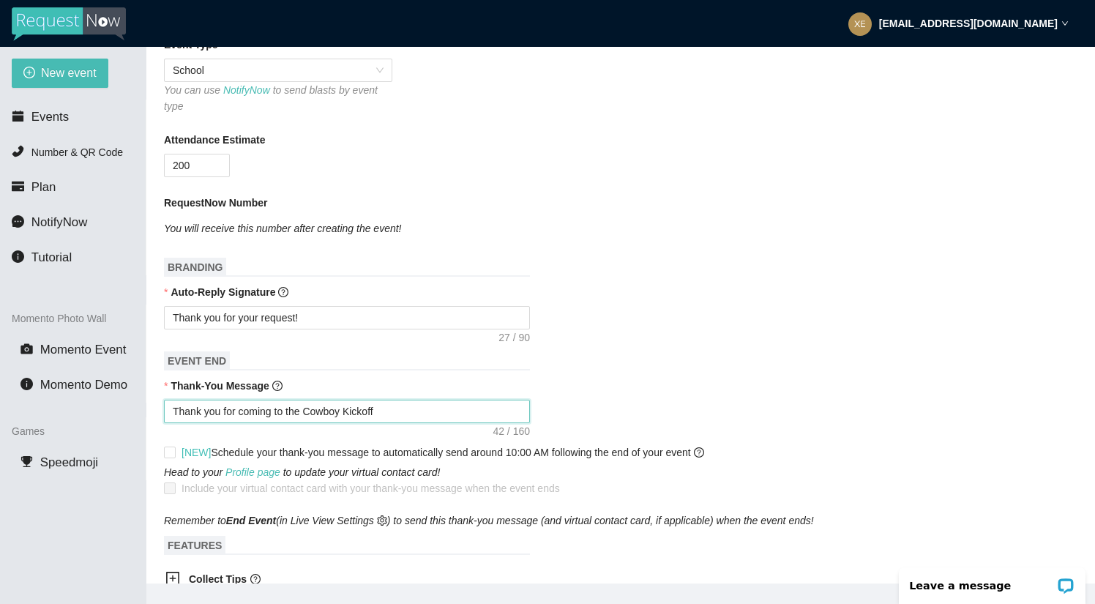
type textarea "Thank you for coming to the Cowboy Kickoff!"
type textarea "Thank you for coming to the Cowboy Kickoff! H"
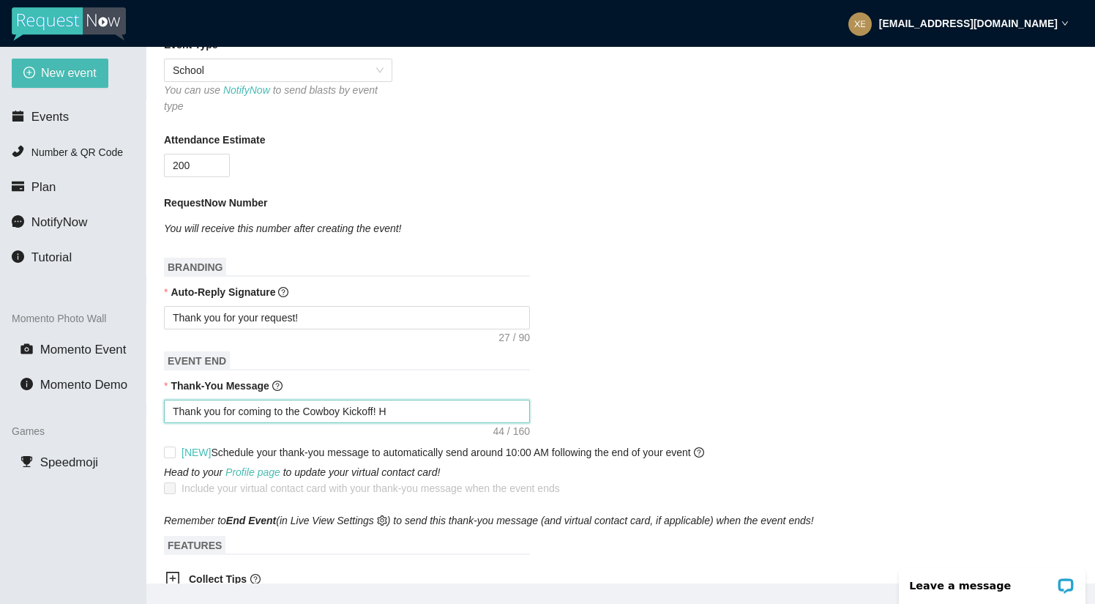
type textarea "Thank you for coming to the Cowboy Kickoff! HG"
type textarea "Thank you for coming to the Cowboy Kickoff! HGa"
type textarea "Thank you for coming to the Cowboy Kickoff! HG"
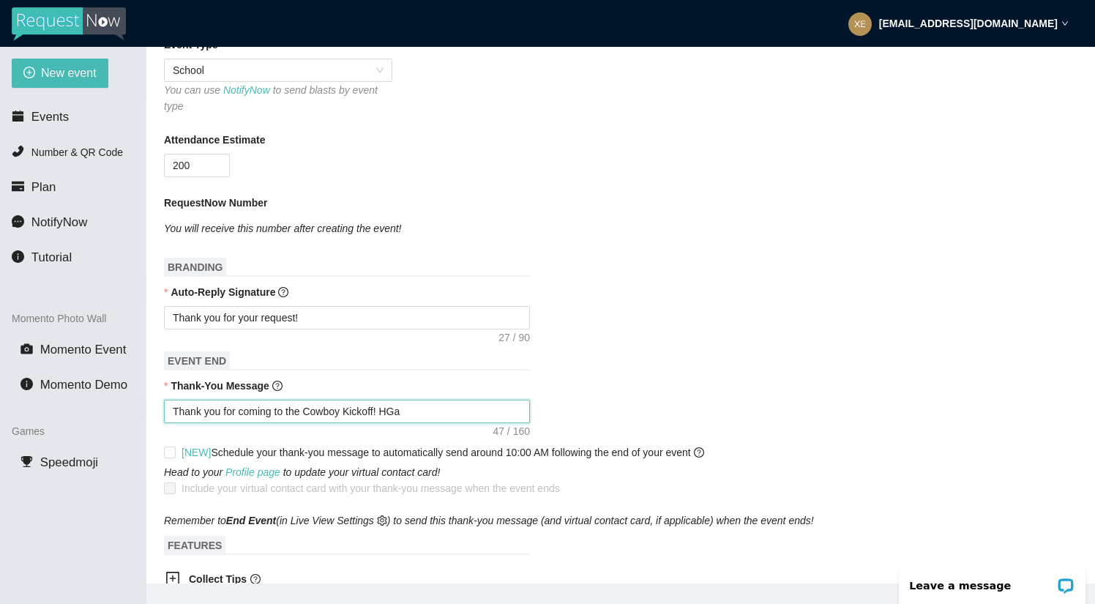
type textarea "Thank you for coming to the Cowboy Kickoff! HG"
type textarea "Thank you for coming to the Cowboy Kickoff! H"
type textarea "Thank you for coming to the Cowboy Kickoff! Ha"
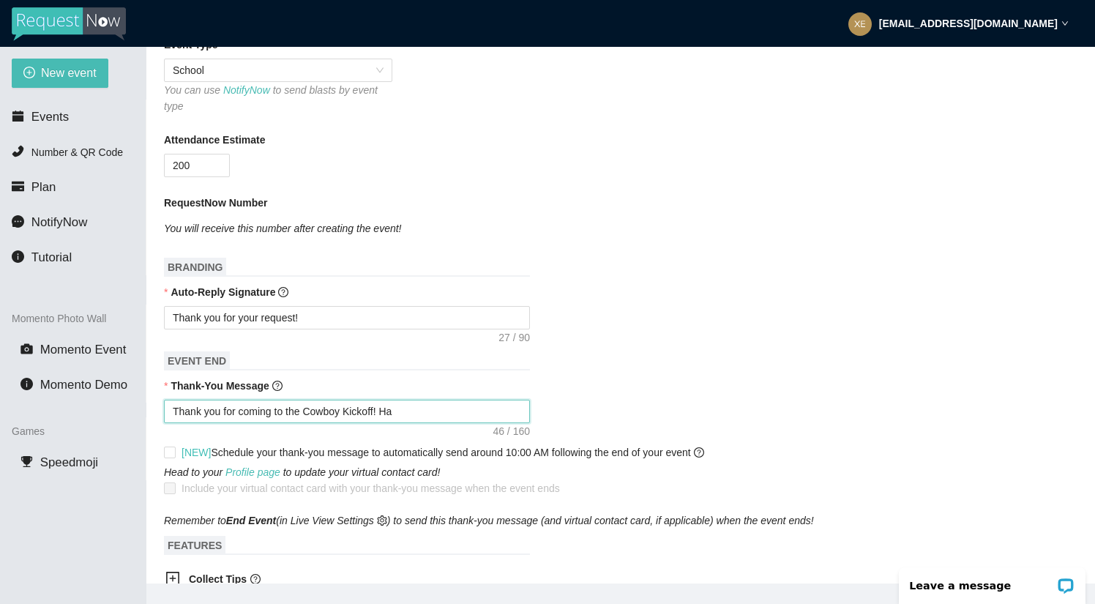
type textarea "Thank you for coming to the Cowboy Kickoff! Hav"
type textarea "Thank you for coming to the Cowboy Kickoff! Have"
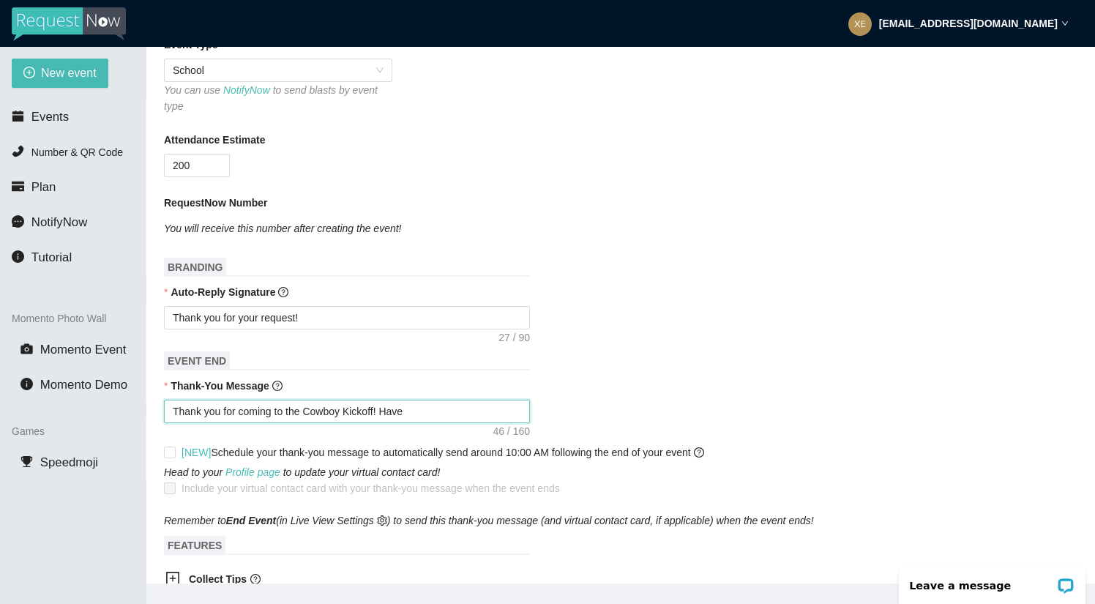
type textarea "Thank you for coming to the Cowboy Kickoff! Have"
type textarea "Thank you for coming to the Cowboy Kickoff! Have a"
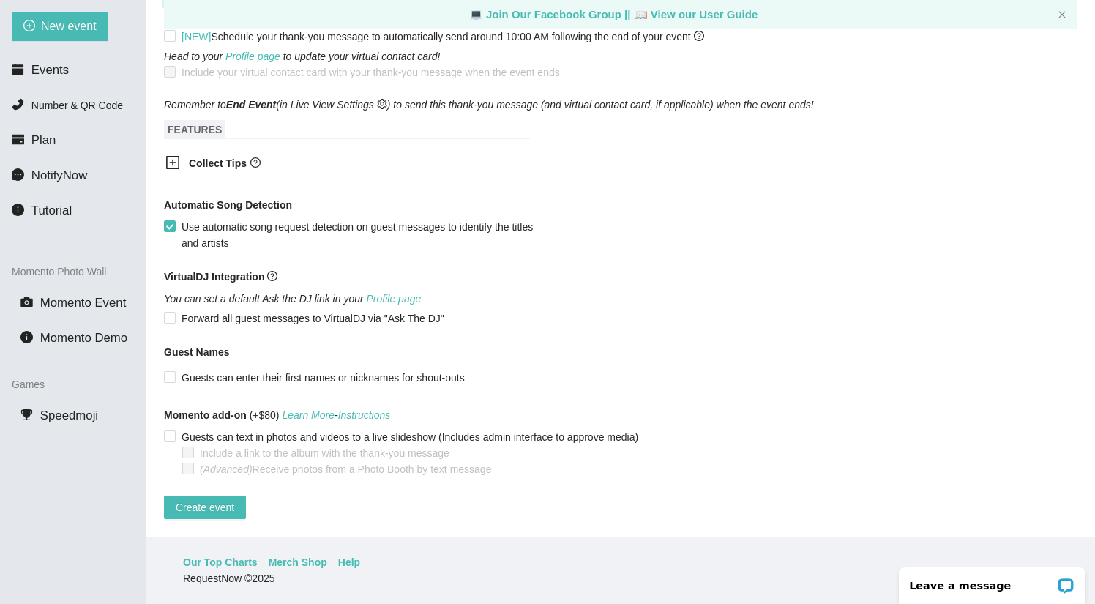
scroll to position [47, 0]
click at [228, 499] on span "Create event" at bounding box center [205, 507] width 59 height 16
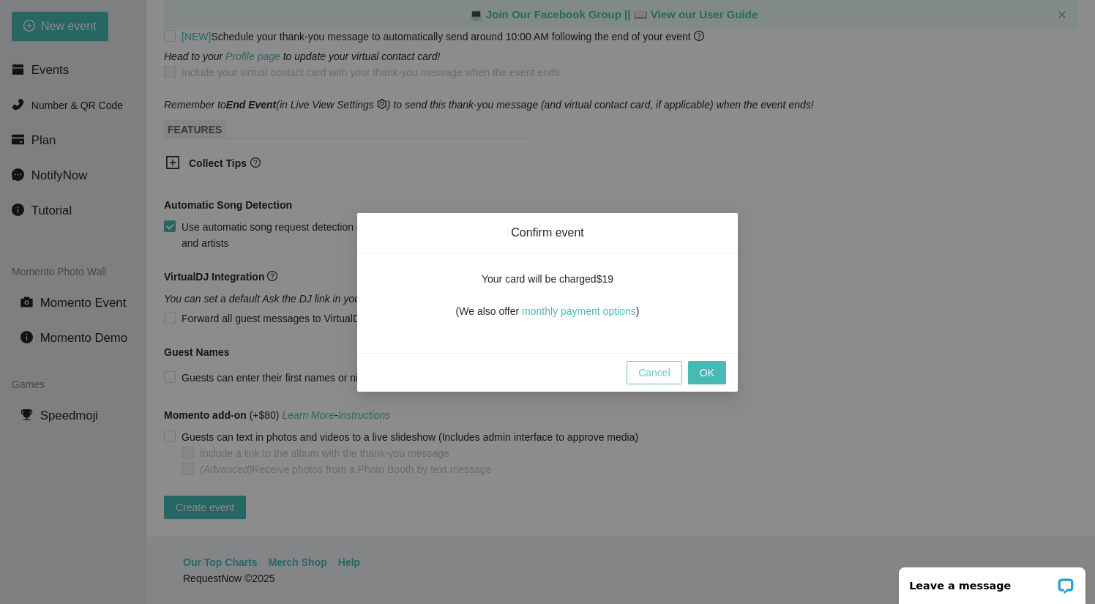
click at [656, 371] on span "Cancel" at bounding box center [654, 372] width 32 height 16
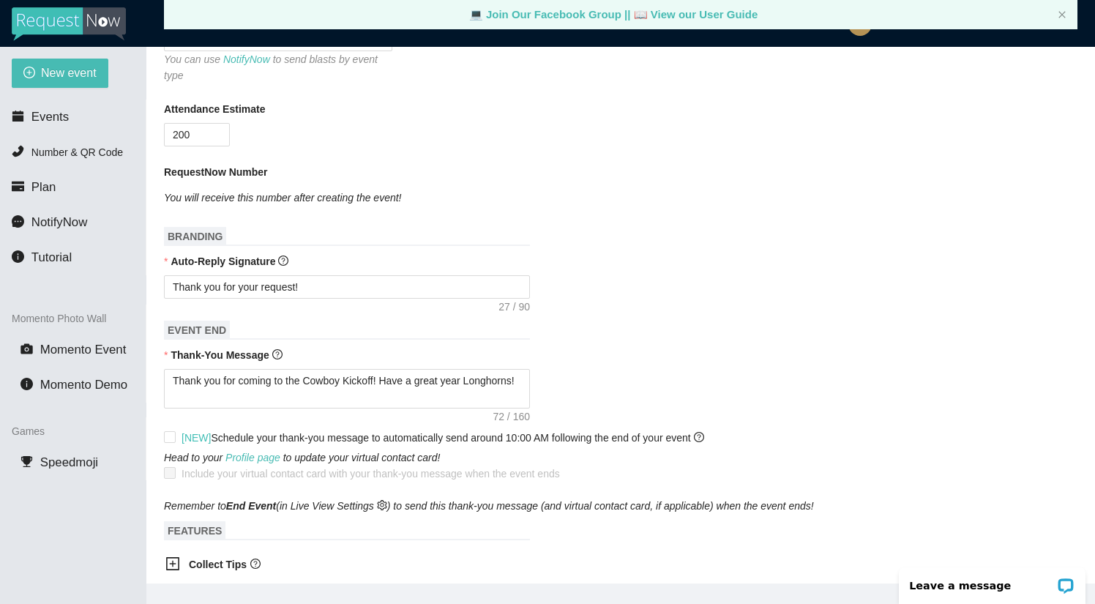
scroll to position [354, 0]
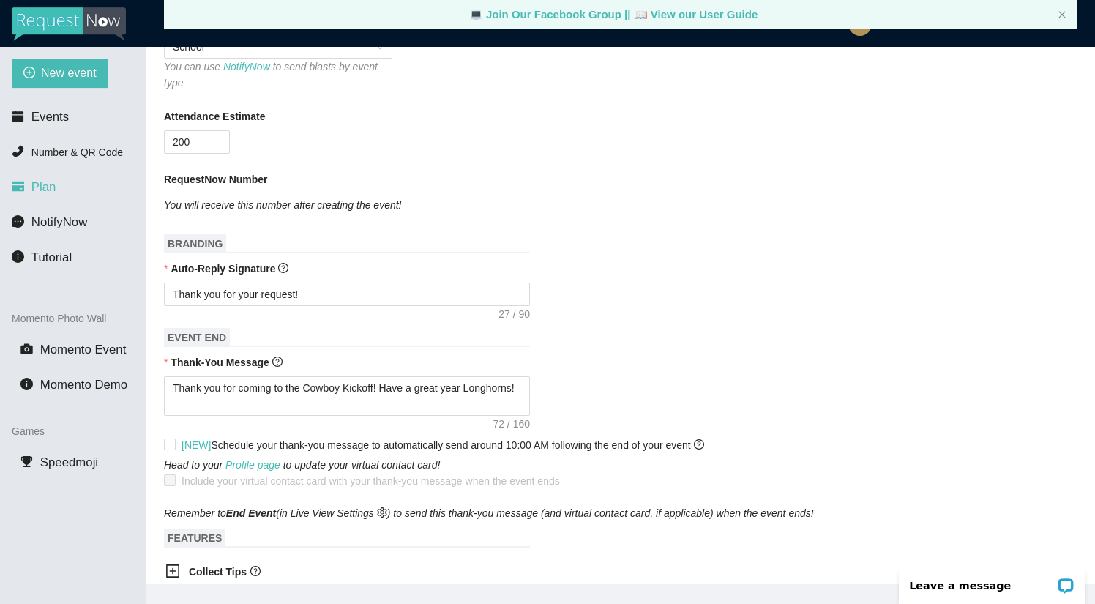
click at [53, 190] on span "Plan" at bounding box center [43, 187] width 25 height 14
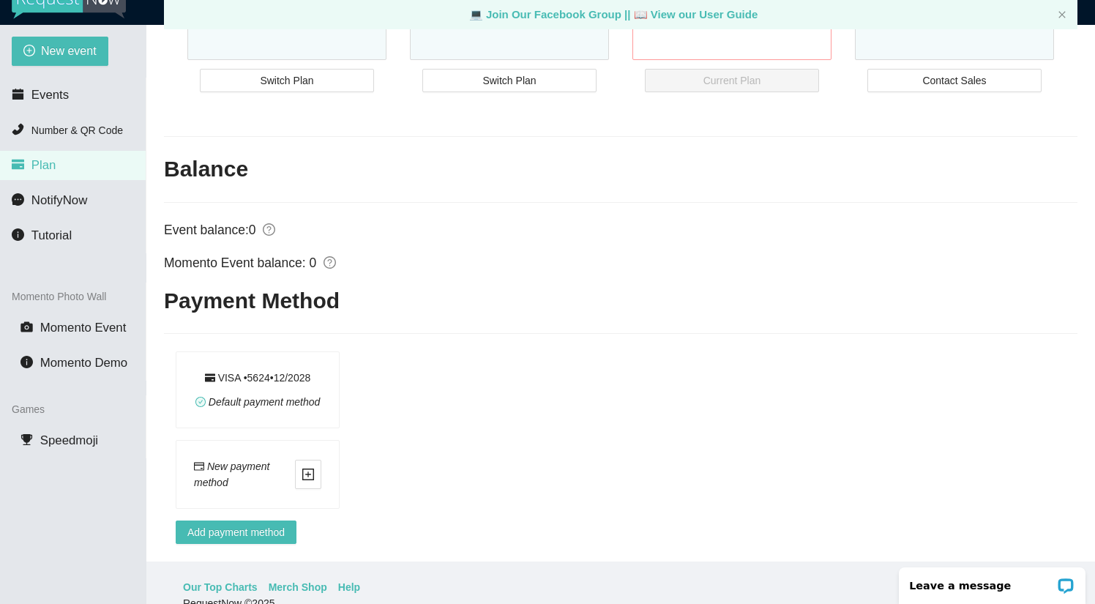
scroll to position [25, 0]
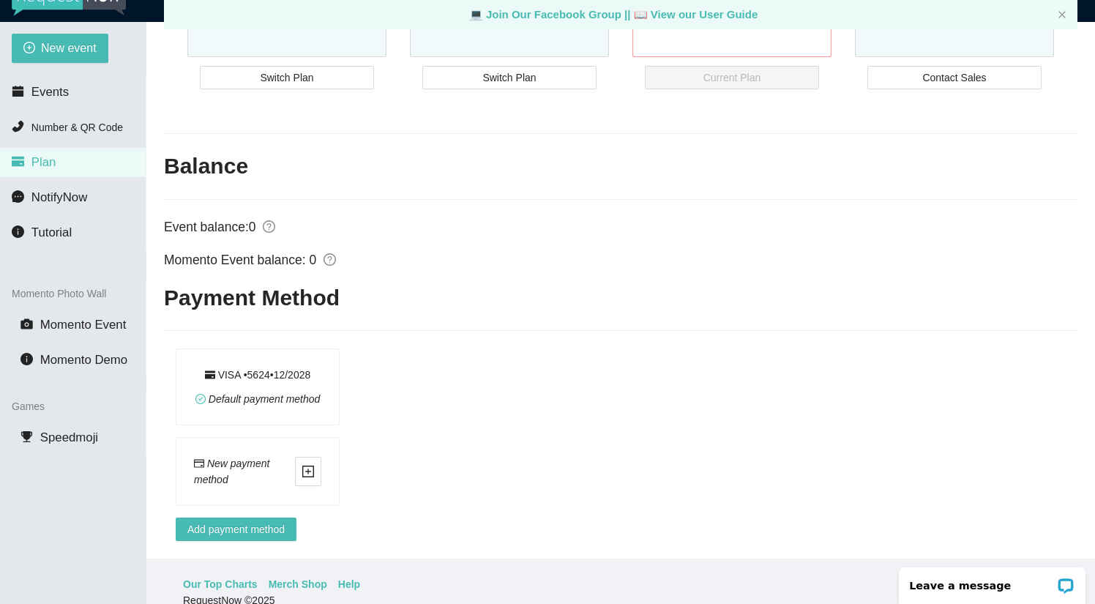
click at [217, 367] on div "VISA • 5624 • 12 / 2028" at bounding box center [258, 375] width 106 height 16
click at [214, 391] on div "Default payment method" at bounding box center [257, 399] width 125 height 16
click at [199, 391] on div "Default payment method" at bounding box center [257, 399] width 125 height 16
click at [312, 465] on icon "plus-square" at bounding box center [307, 471] width 13 height 13
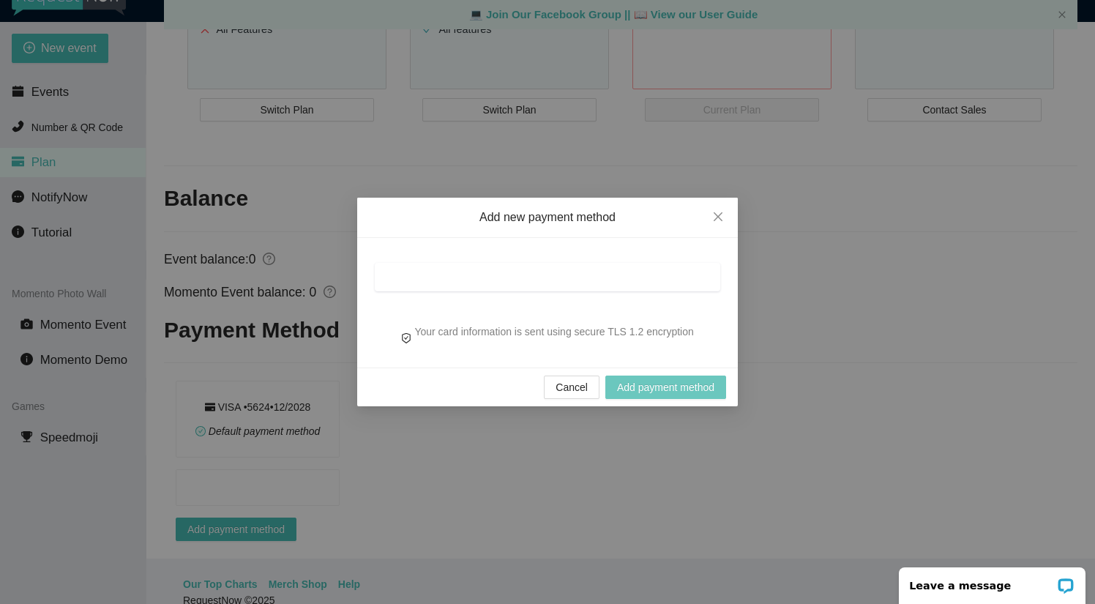
click at [631, 385] on span "Add payment method" at bounding box center [665, 387] width 97 height 16
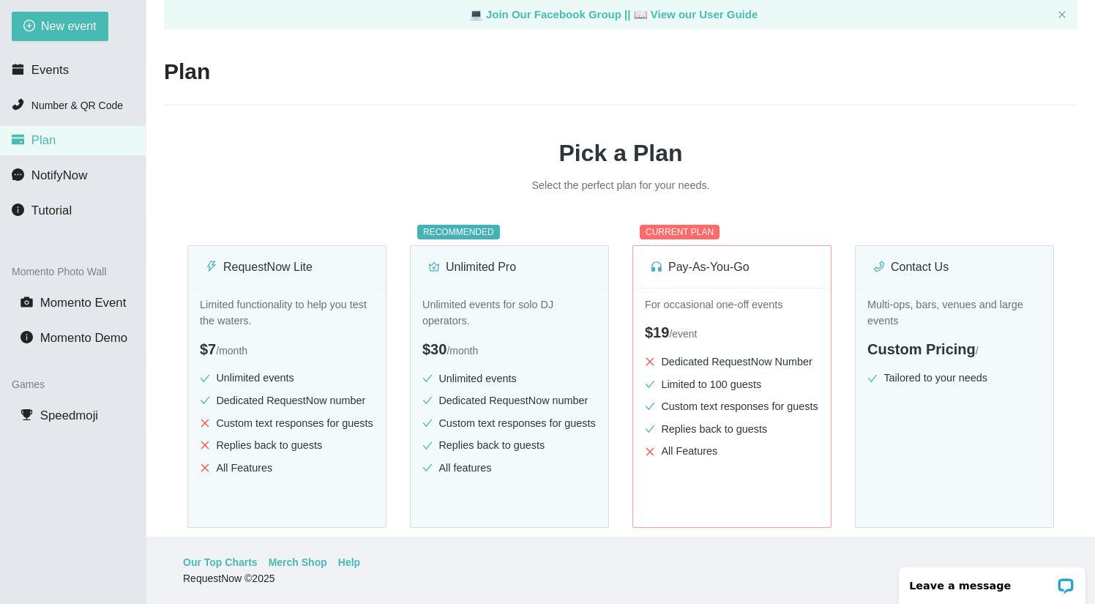
scroll to position [0, 0]
click at [64, 30] on span "New event" at bounding box center [69, 26] width 56 height 18
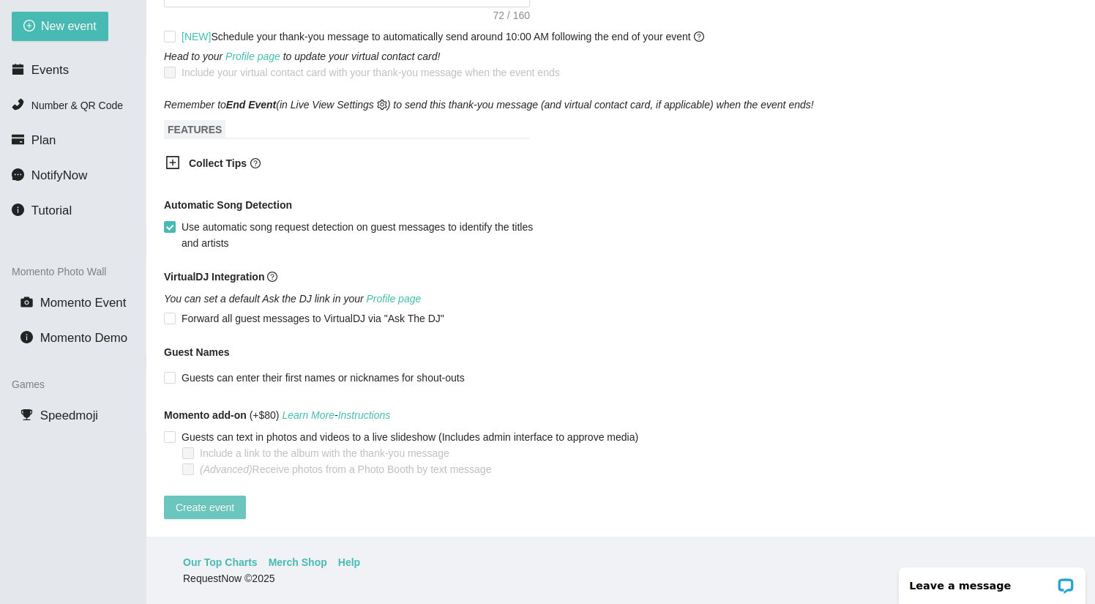
click at [222, 499] on span "Create event" at bounding box center [205, 507] width 59 height 16
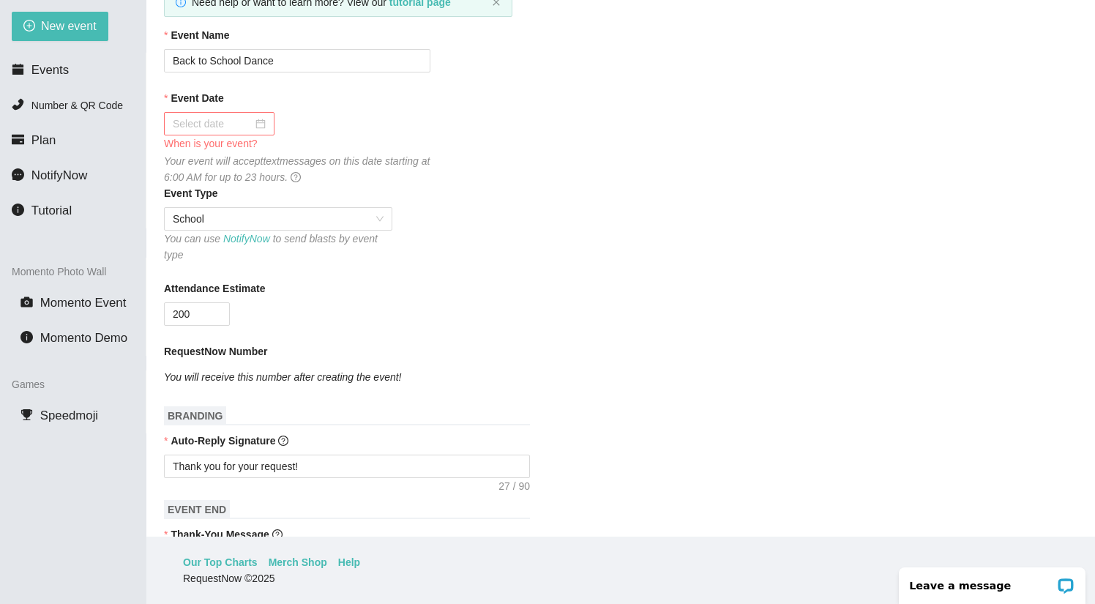
scroll to position [83, 0]
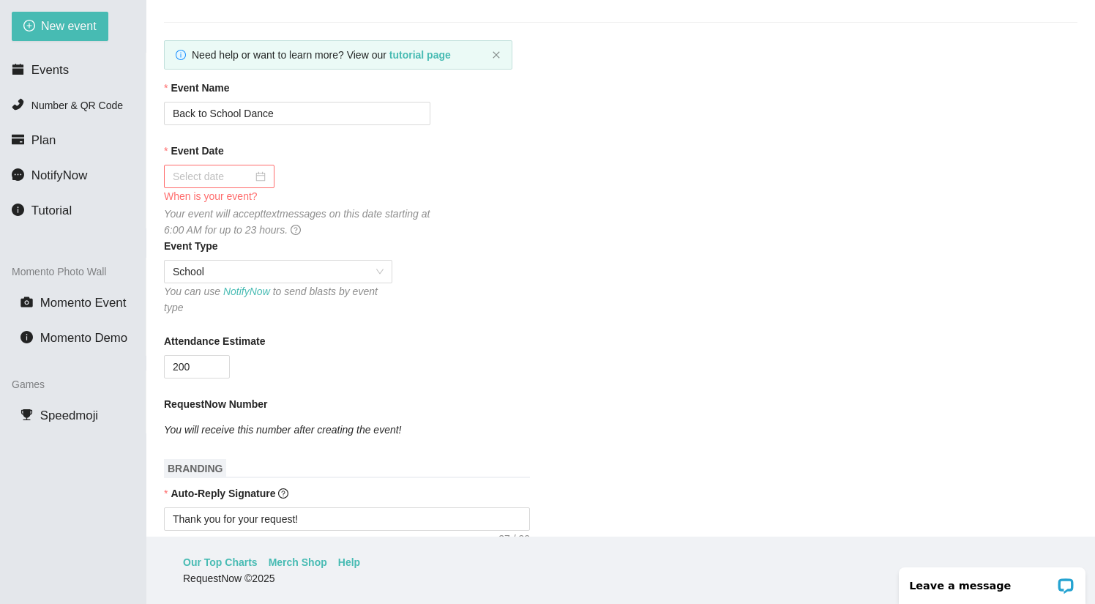
click at [263, 176] on div at bounding box center [219, 176] width 110 height 23
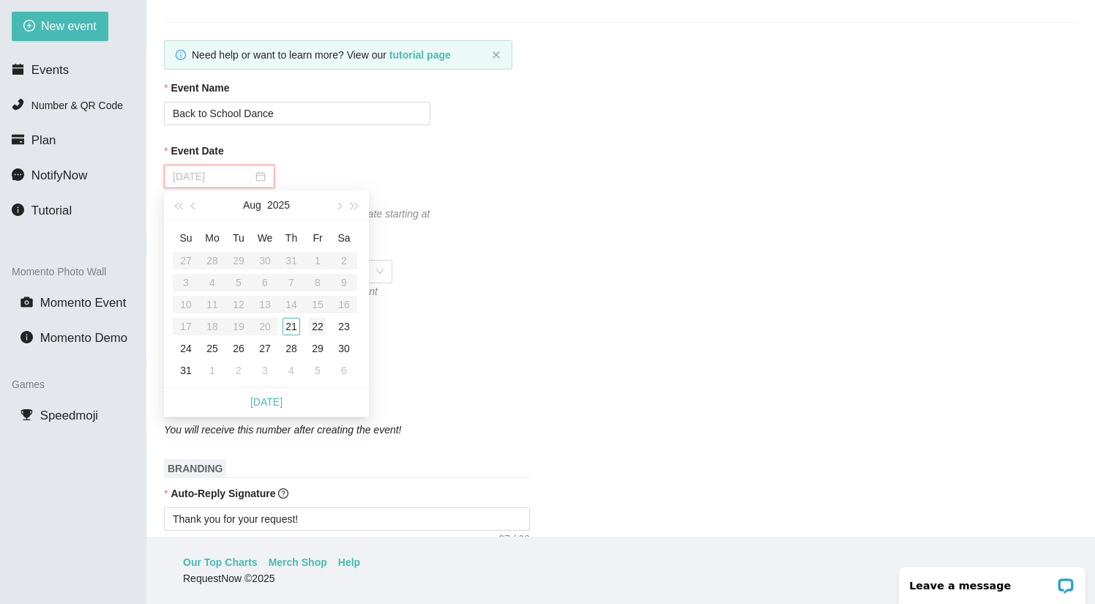
click at [318, 325] on div "22" at bounding box center [318, 327] width 18 height 18
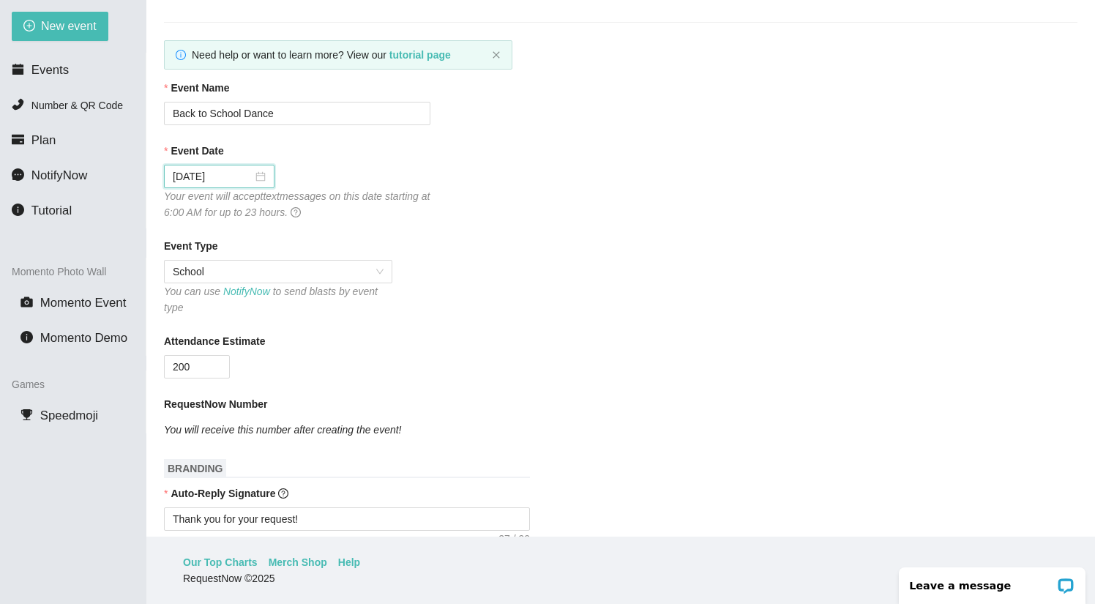
click at [493, 350] on div "Attendance Estimate" at bounding box center [620, 344] width 913 height 22
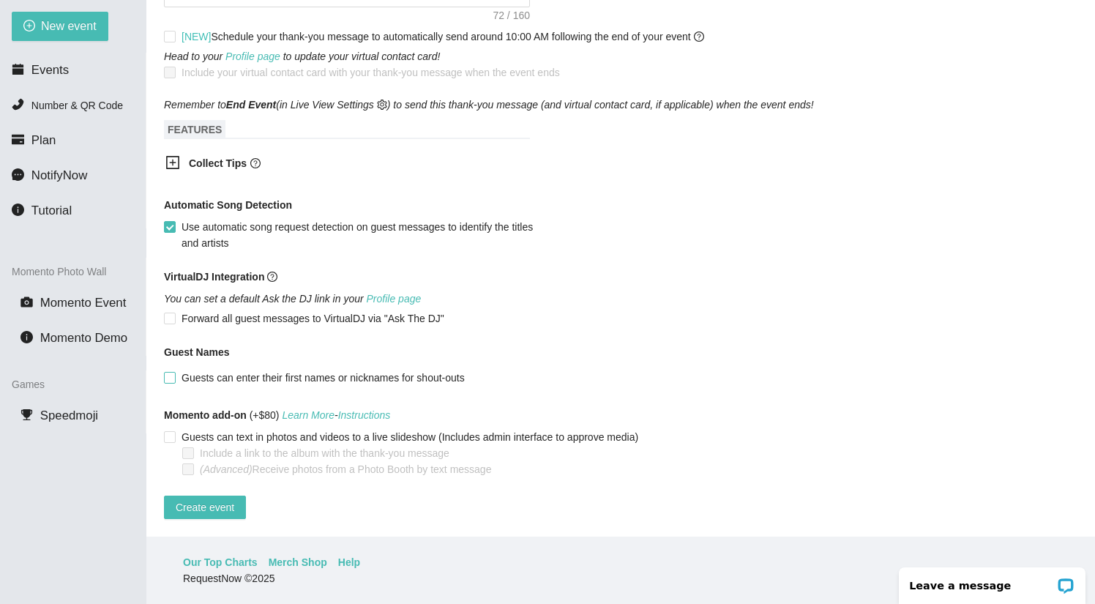
scroll to position [727, 0]
click at [216, 499] on span "Create event" at bounding box center [205, 507] width 59 height 16
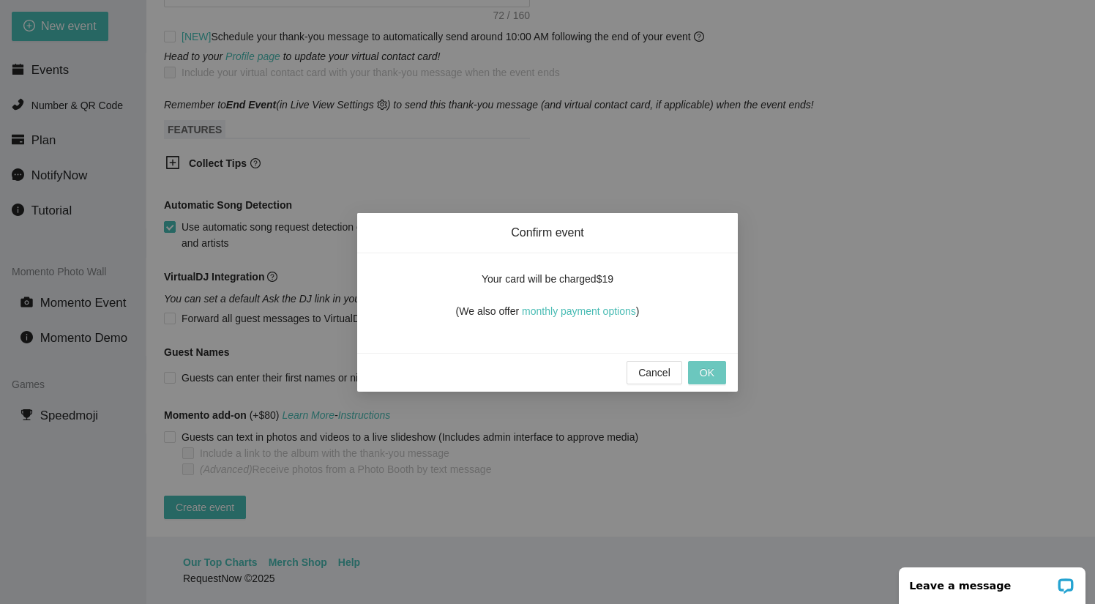
click at [703, 369] on span "OK" at bounding box center [706, 372] width 15 height 16
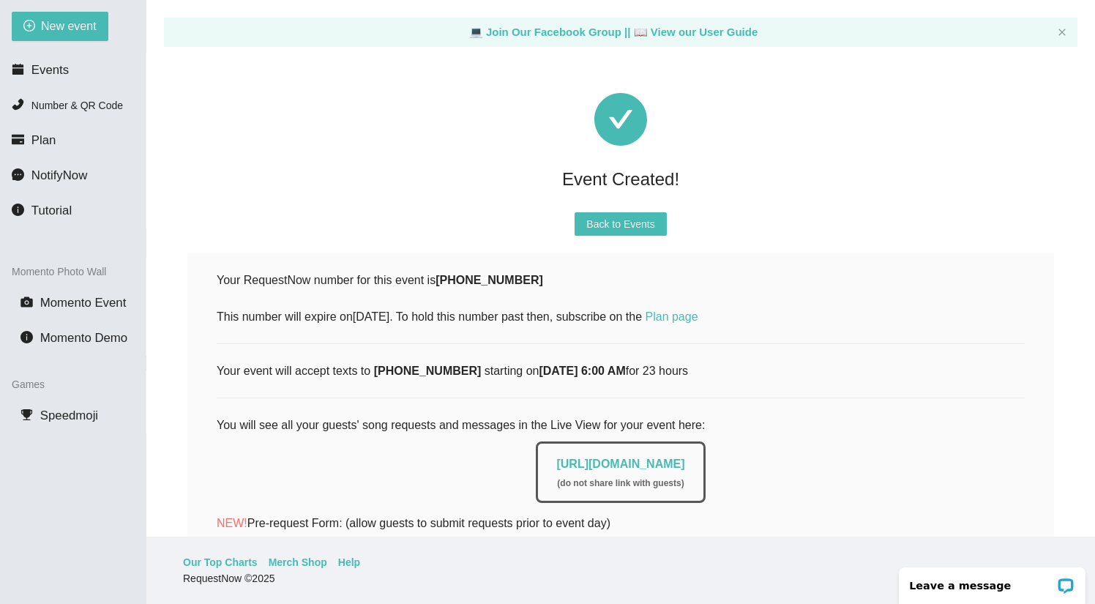
scroll to position [0, 0]
drag, startPoint x: 443, startPoint y: 278, endPoint x: 532, endPoint y: 286, distance: 89.6
click at [532, 286] on div "Your RequestNow number for this event is (214) 509-7657 This number will expire…" at bounding box center [621, 298] width 808 height 55
click at [561, 280] on div "Your RequestNow number for this event is (214) 509-7657 This number will expire…" at bounding box center [621, 298] width 808 height 55
click at [57, 63] on span "Events" at bounding box center [49, 70] width 37 height 14
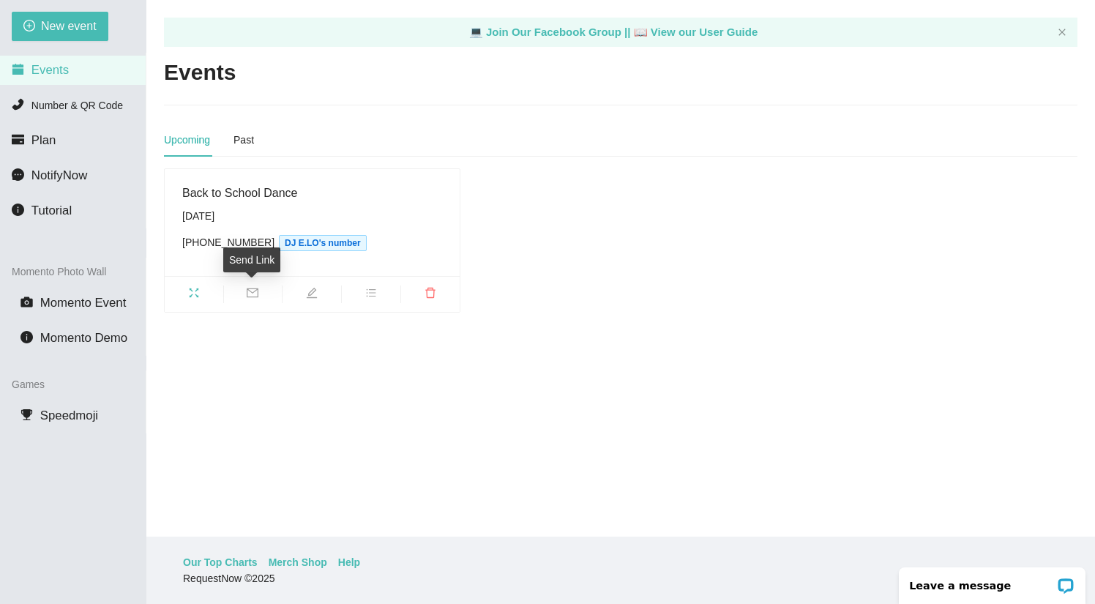
click at [238, 293] on span "mail" at bounding box center [253, 295] width 59 height 16
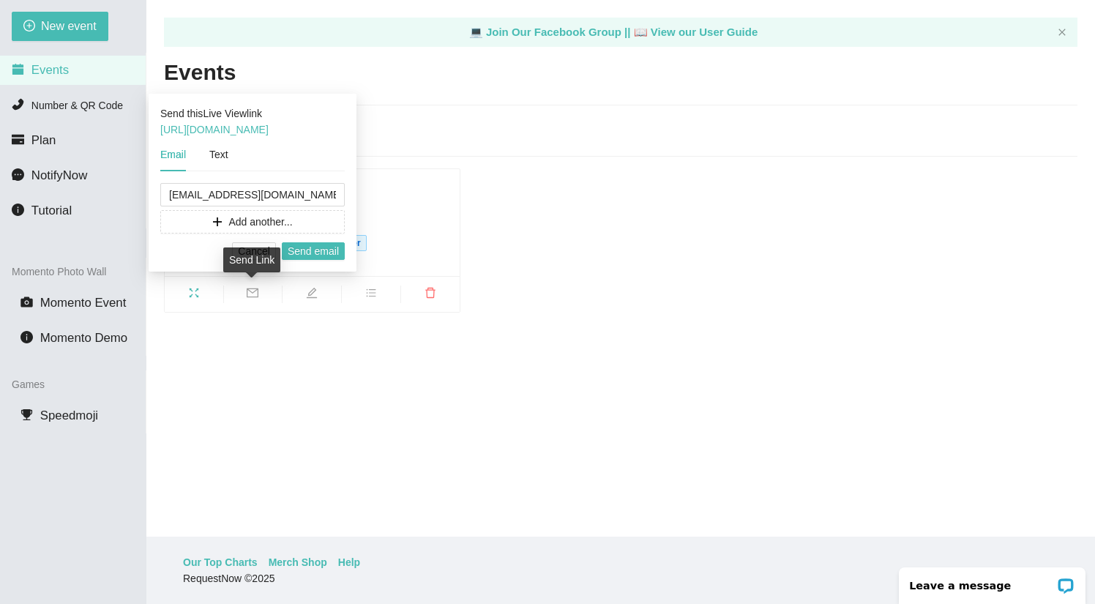
click at [325, 419] on main "💻 Join Our Facebook Group || 📖 View our User Guide Events Upcoming Past Back to…" at bounding box center [620, 268] width 948 height 536
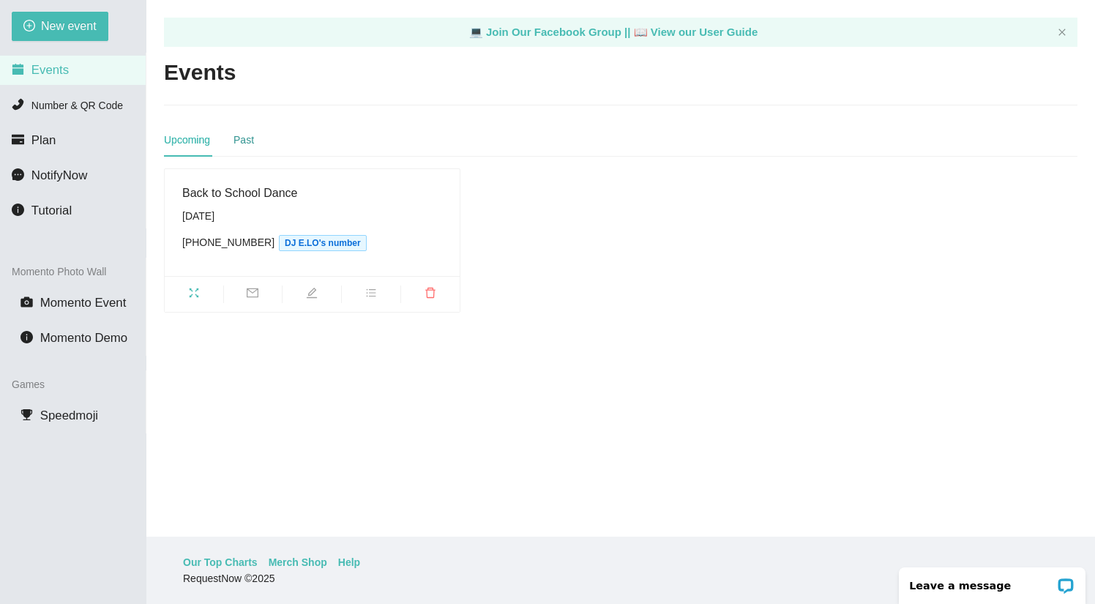
click at [244, 135] on div "Past" at bounding box center [243, 140] width 20 height 16
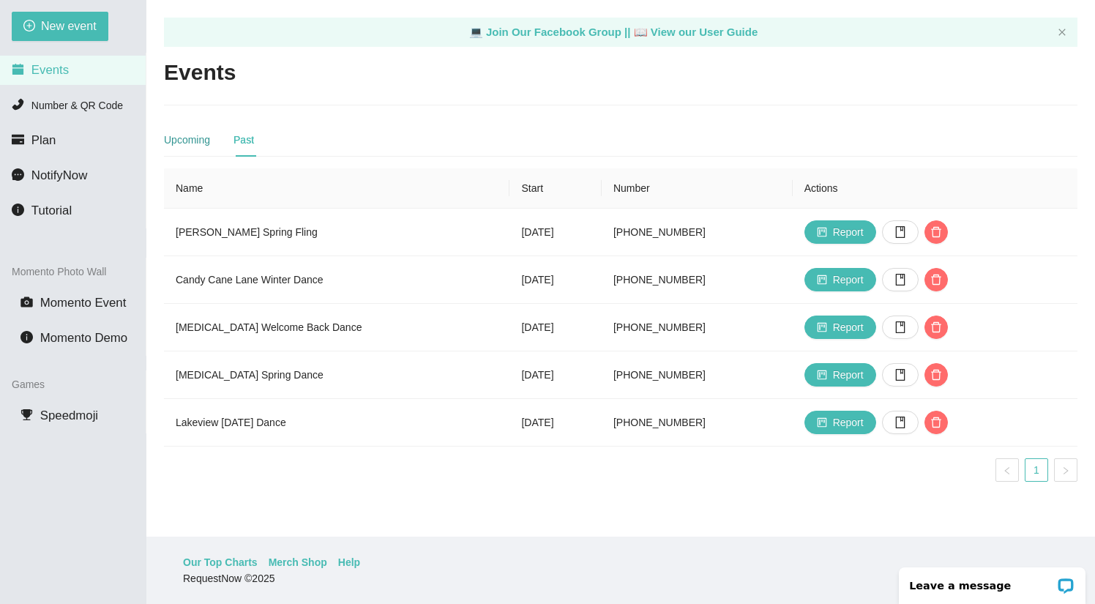
click at [184, 136] on div "Upcoming" at bounding box center [187, 140] width 46 height 16
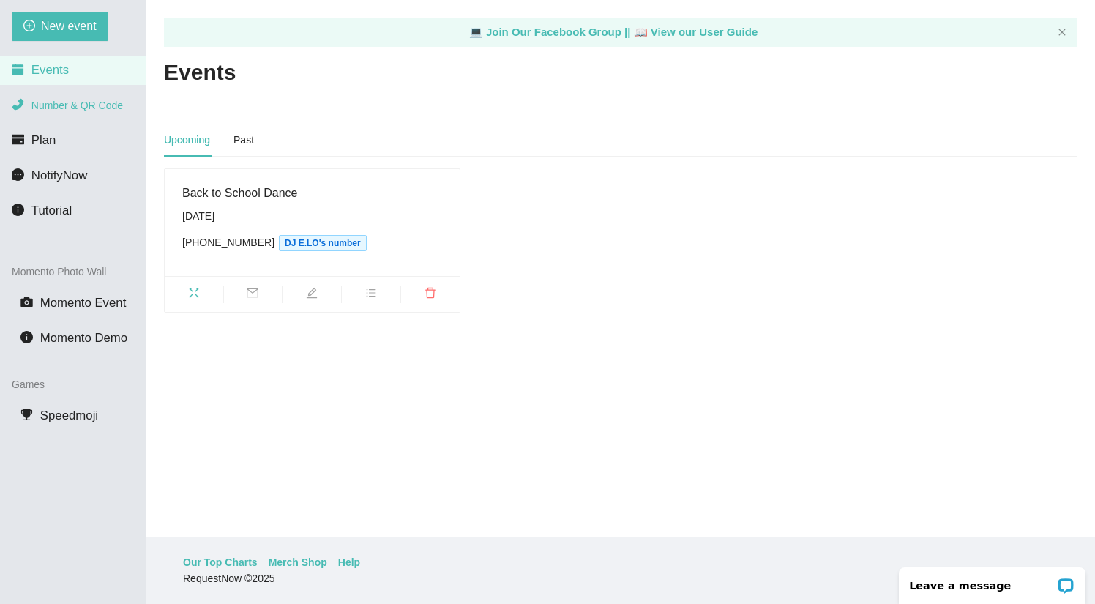
click at [69, 102] on span "Number & QR Code" at bounding box center [76, 106] width 91 height 12
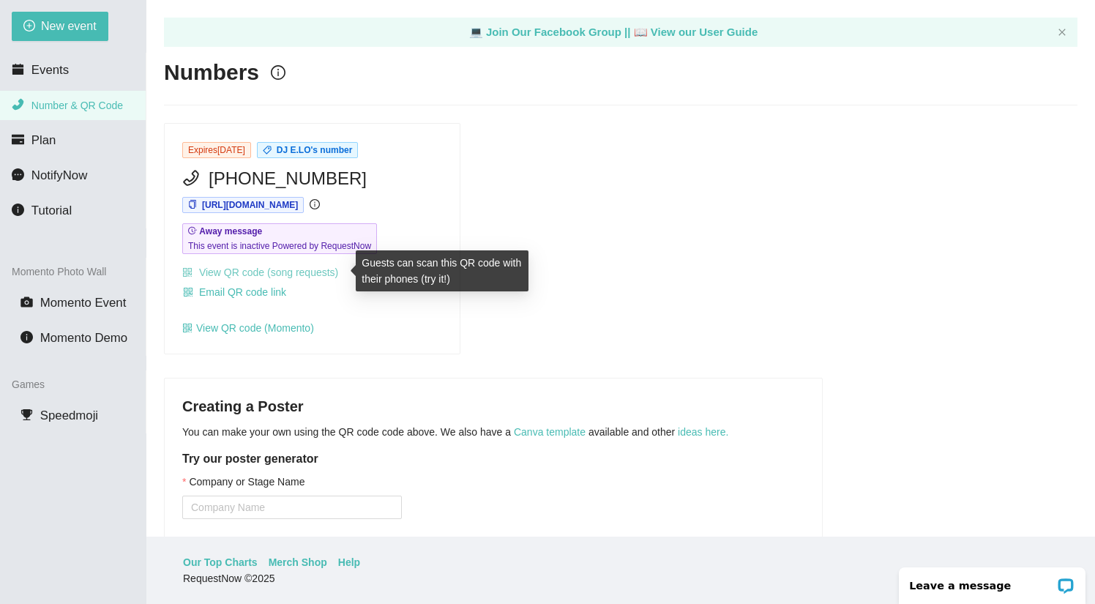
click at [252, 269] on link "View QR code (song requests)" at bounding box center [260, 272] width 156 height 12
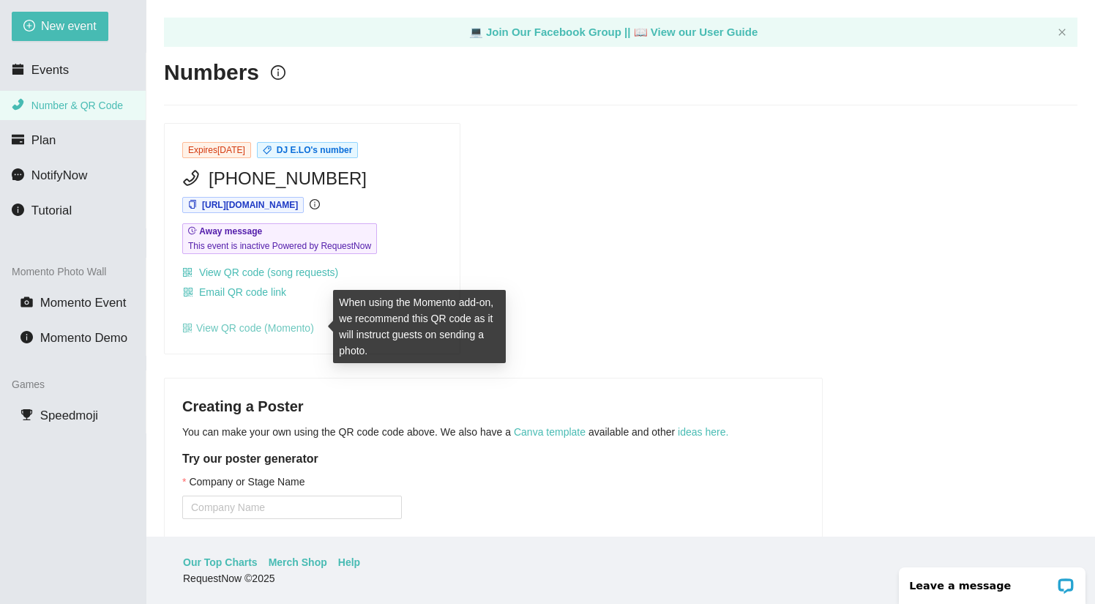
click at [243, 327] on link "View QR code (Momento)" at bounding box center [248, 328] width 132 height 12
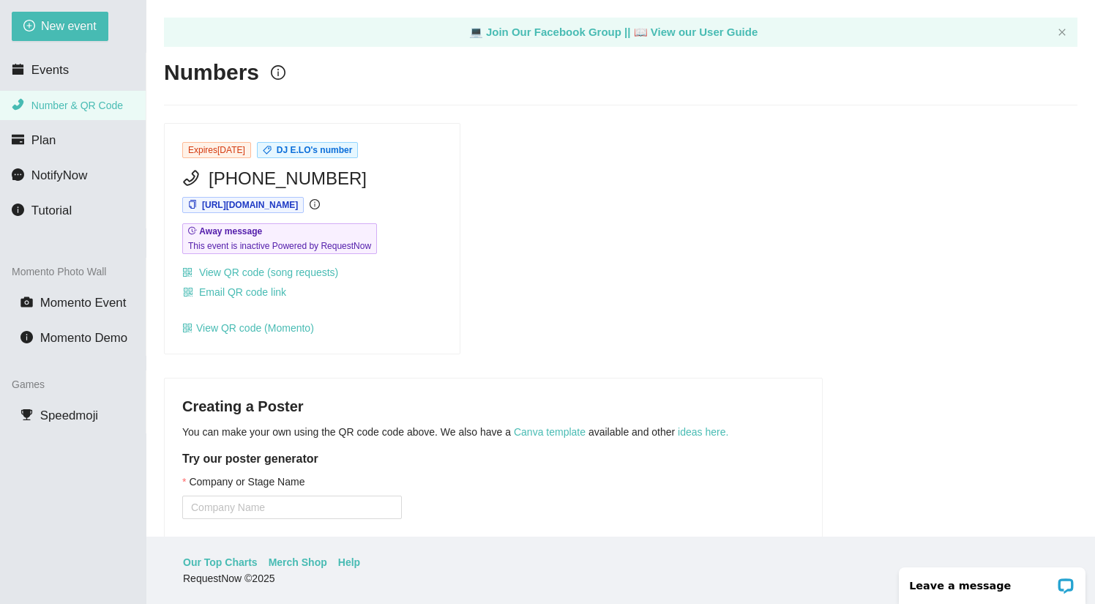
click at [264, 348] on div "Expires September 19th DJ E.LO's number (214) 509-7657 https://app.requestnow.i…" at bounding box center [312, 239] width 295 height 230
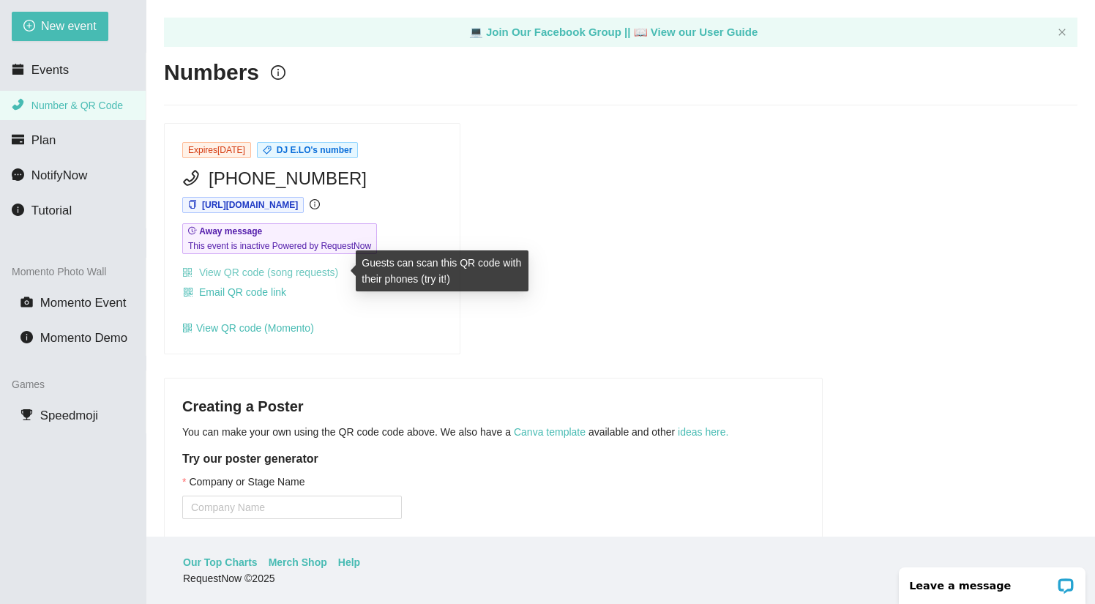
click at [270, 271] on link "View QR code (song requests)" at bounding box center [260, 272] width 156 height 12
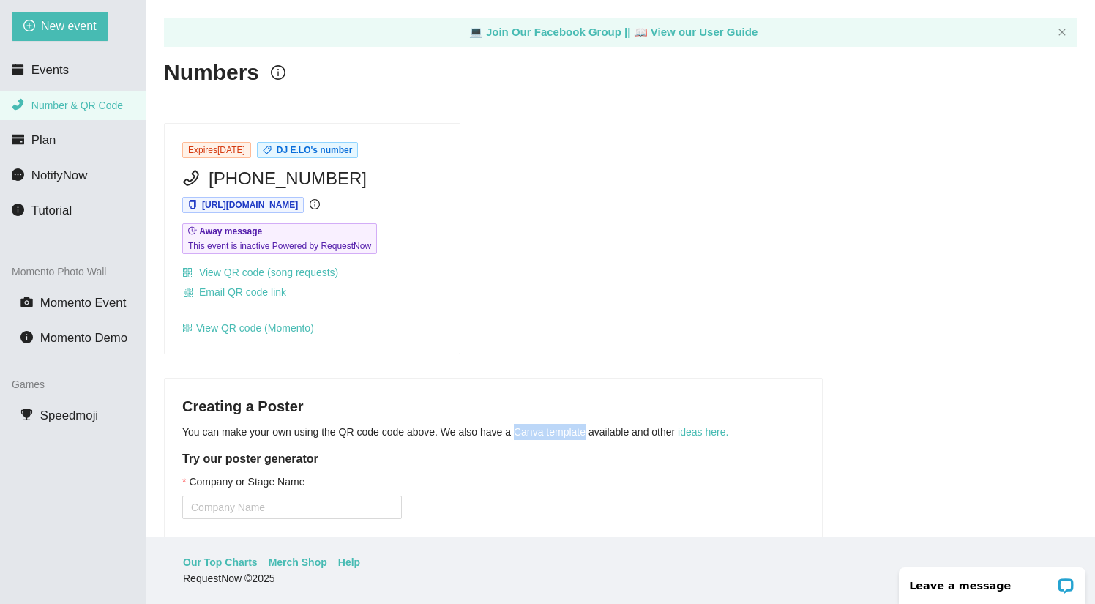
click at [547, 427] on link "Canva template" at bounding box center [550, 432] width 72 height 12
click at [708, 421] on div "Creating a Poster You can make your own using the QR code code above. We also h…" at bounding box center [493, 542] width 657 height 328
click at [709, 429] on link "ideas here." at bounding box center [703, 432] width 50 height 12
